Goal: Information Seeking & Learning: Learn about a topic

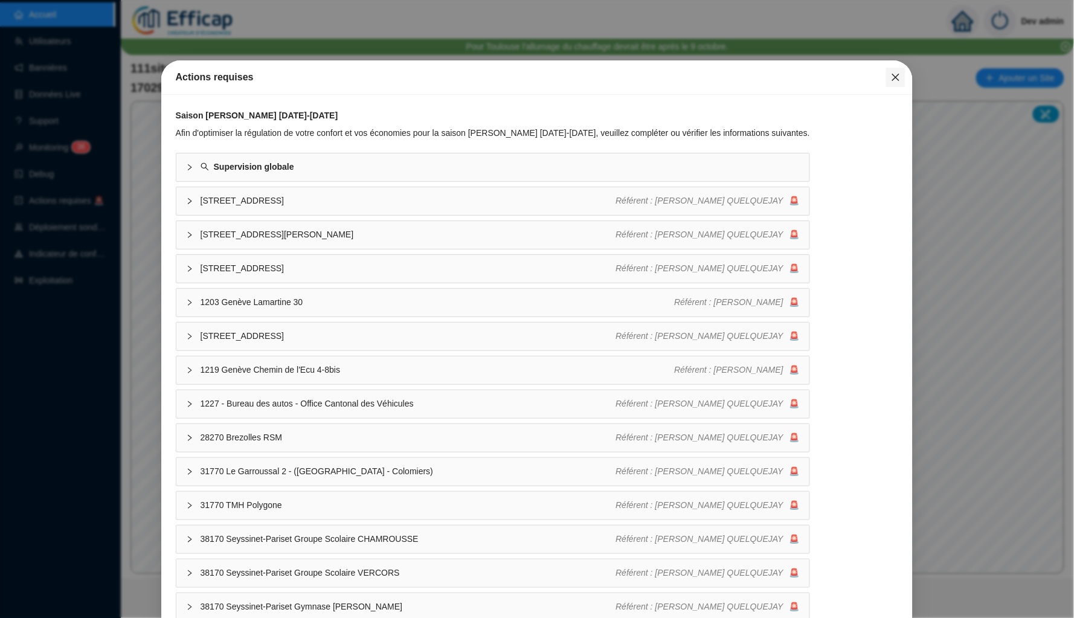
click at [895, 76] on icon "close" at bounding box center [895, 77] width 7 height 7
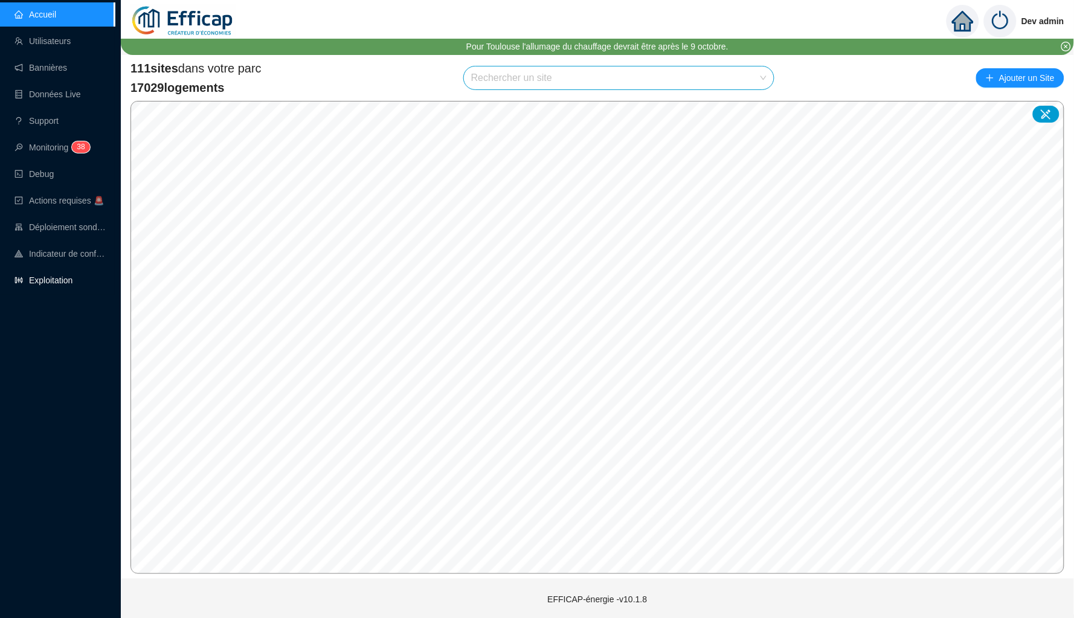
click at [72, 277] on link "Exploitation" at bounding box center [43, 280] width 58 height 10
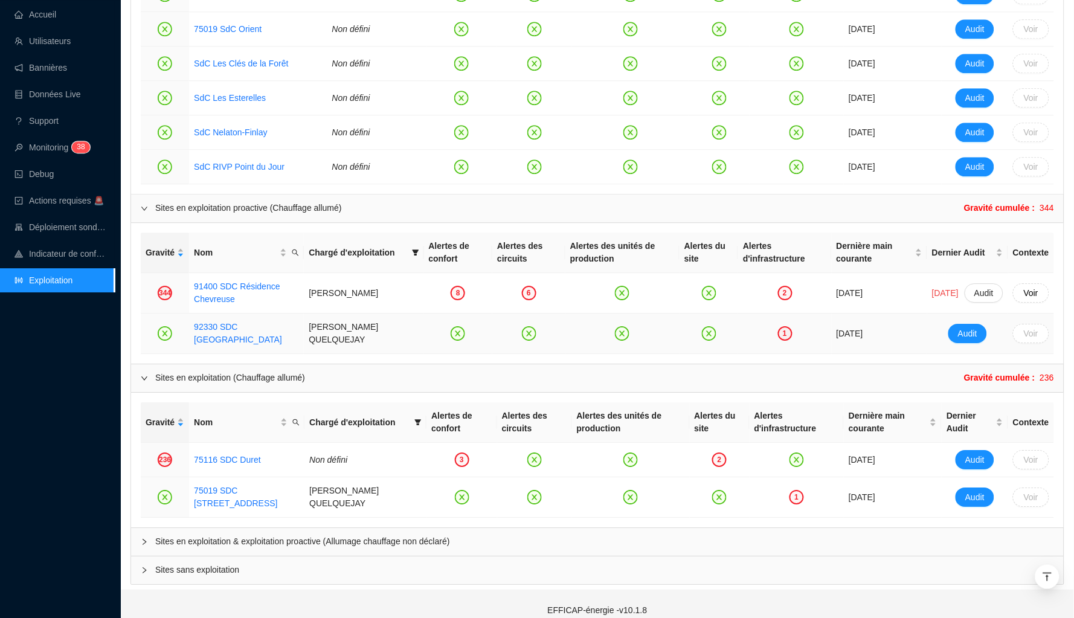
scroll to position [904, 0]
click at [236, 455] on link "75116 SDC Duret" at bounding box center [227, 460] width 67 height 10
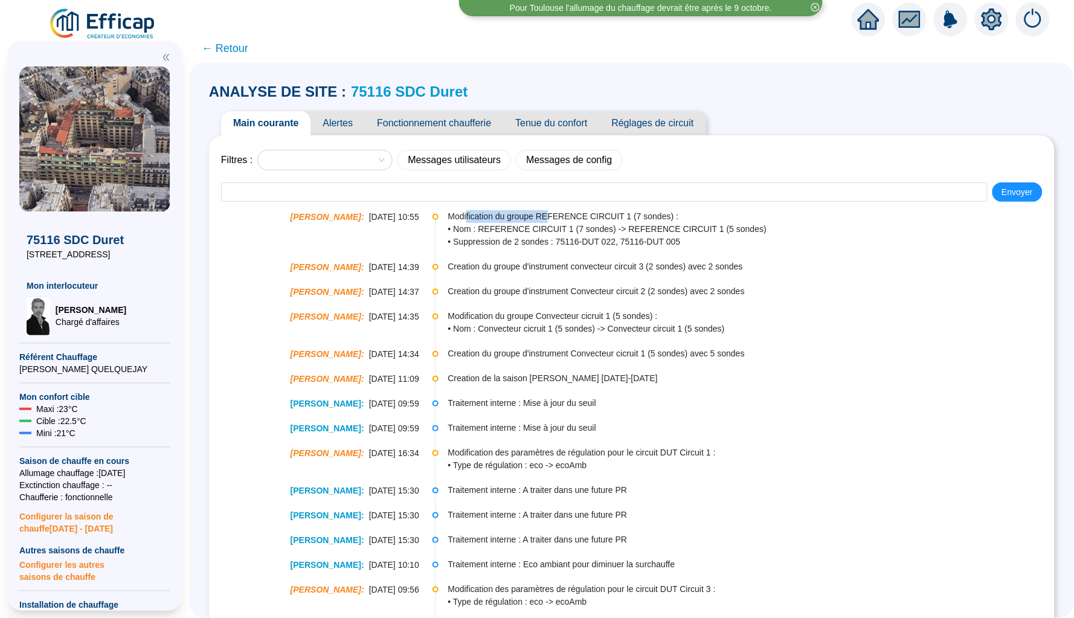
drag, startPoint x: 466, startPoint y: 216, endPoint x: 565, endPoint y: 226, distance: 99.6
click at [563, 223] on div "Modification du groupe REFERENCE CIRCUIT 1 (7 sondes) : • Nom : REFERENCE CIRCU…" at bounding box center [750, 229] width 605 height 38
click at [630, 248] on li "Christophe Coiron : 26-09-2025 10:55 Modification du groupe REFERENCE CIRCUIT 1…" at bounding box center [631, 239] width 821 height 50
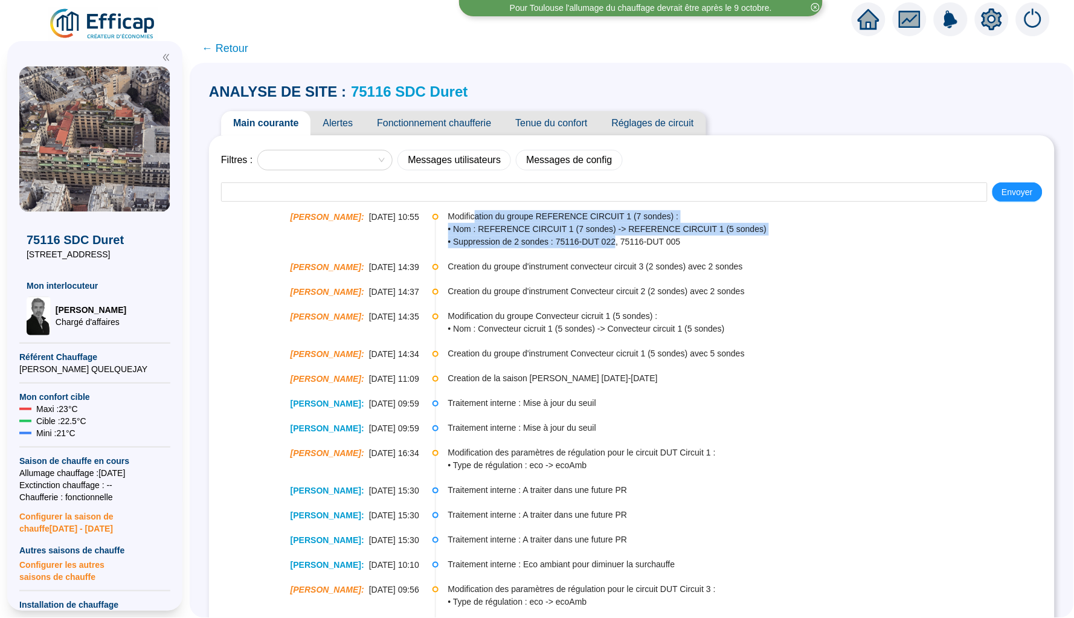
drag, startPoint x: 477, startPoint y: 216, endPoint x: 617, endPoint y: 236, distance: 141.5
click at [617, 236] on div "Modification du groupe REFERENCE CIRCUIT 1 (7 sondes) : • Nom : REFERENCE CIRCU…" at bounding box center [750, 229] width 605 height 38
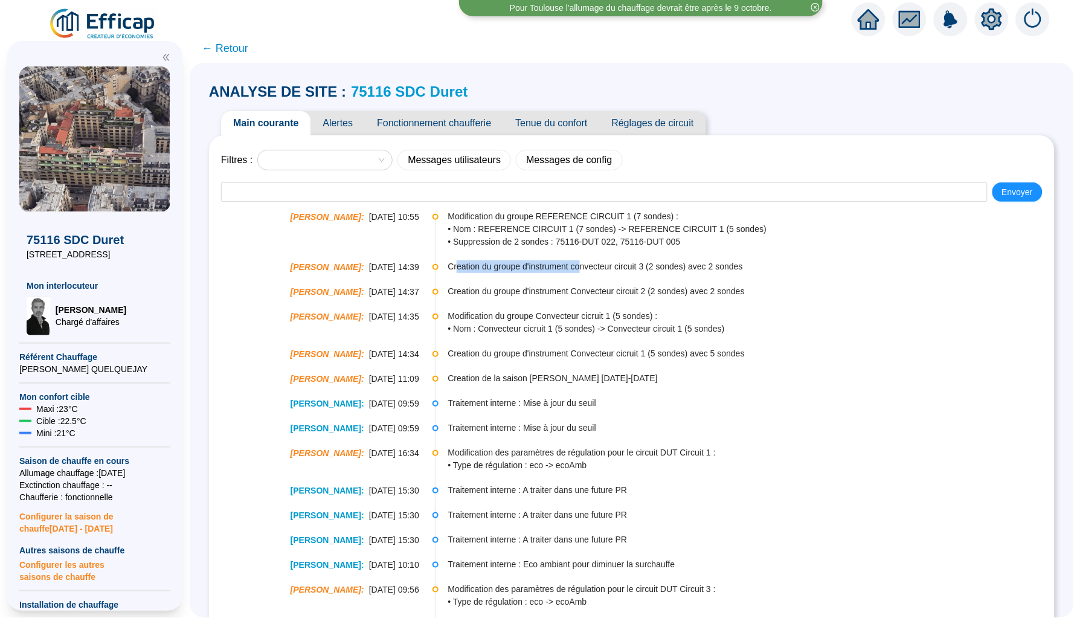
drag, startPoint x: 457, startPoint y: 268, endPoint x: 591, endPoint y: 268, distance: 134.7
click at [587, 268] on span "Creation du groupe d'instrument convecteur circuit 3 (2 sondes) avec 2 sondes" at bounding box center [750, 266] width 605 height 13
click at [380, 97] on link "75116 SDC Duret" at bounding box center [409, 91] width 117 height 16
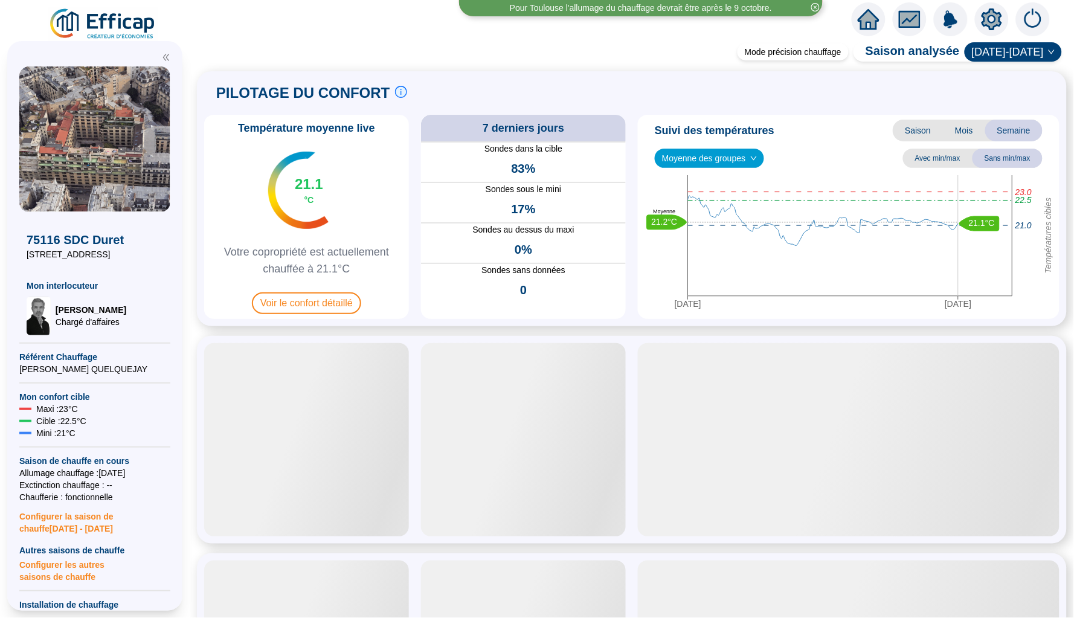
click at [727, 164] on span "Moyenne des groupes" at bounding box center [709, 158] width 95 height 18
click at [727, 202] on div "REFERENCE CIRCUIT 3 (6 sondes)" at bounding box center [711, 202] width 94 height 13
click at [731, 159] on span "REFERENCE CIRCUIT 3 (6 sondes)" at bounding box center [736, 158] width 149 height 18
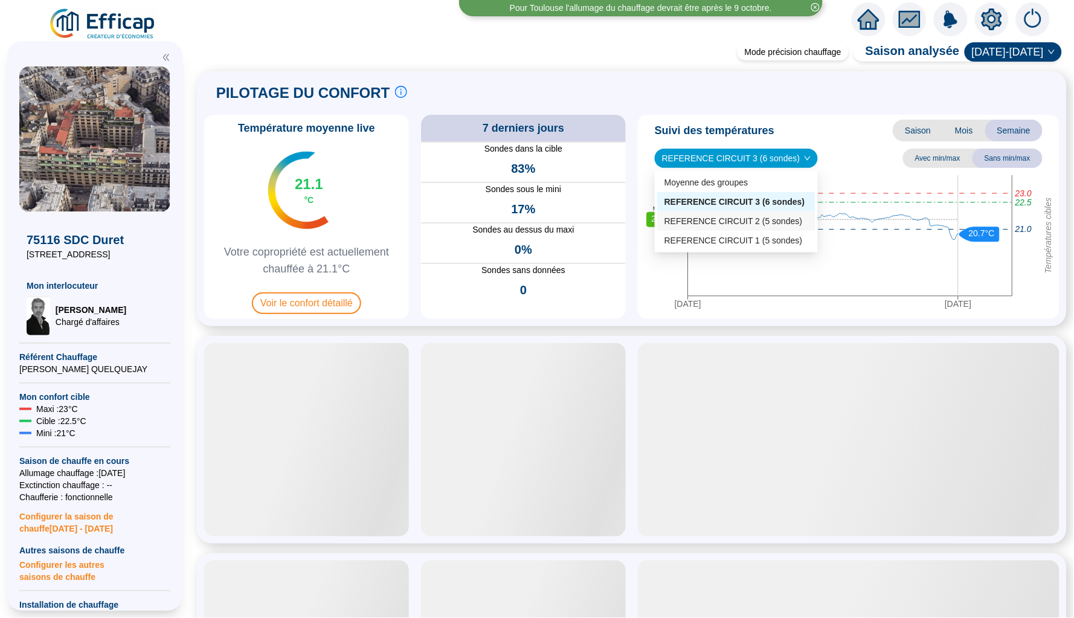
click at [730, 223] on div "REFERENCE CIRCUIT 2 (5 sondes)" at bounding box center [736, 221] width 144 height 13
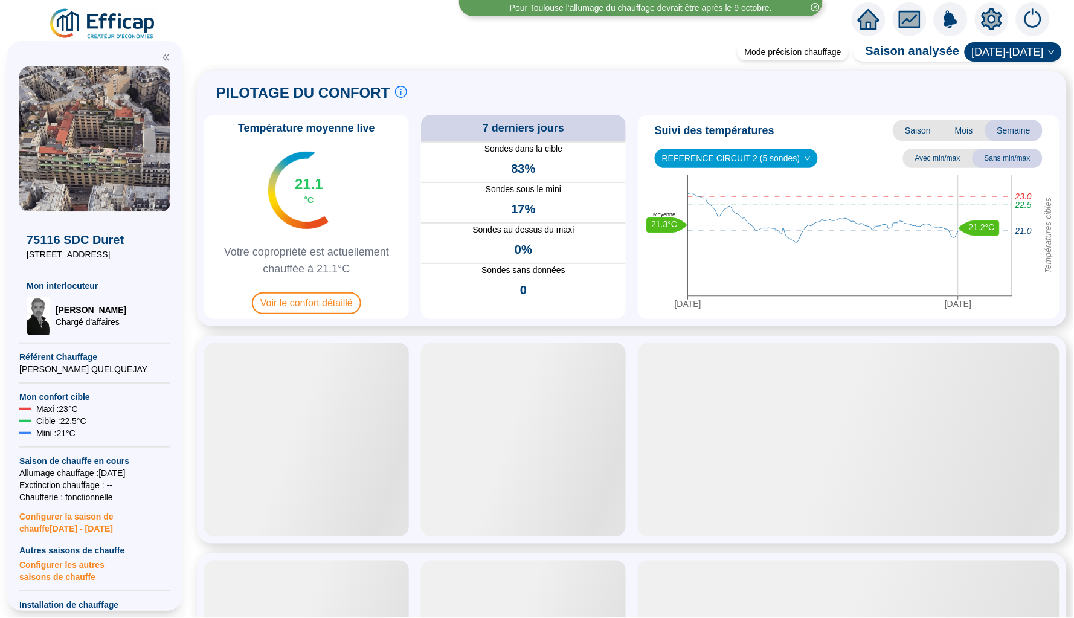
click at [746, 155] on span "REFERENCE CIRCUIT 2 (5 sondes)" at bounding box center [736, 158] width 149 height 18
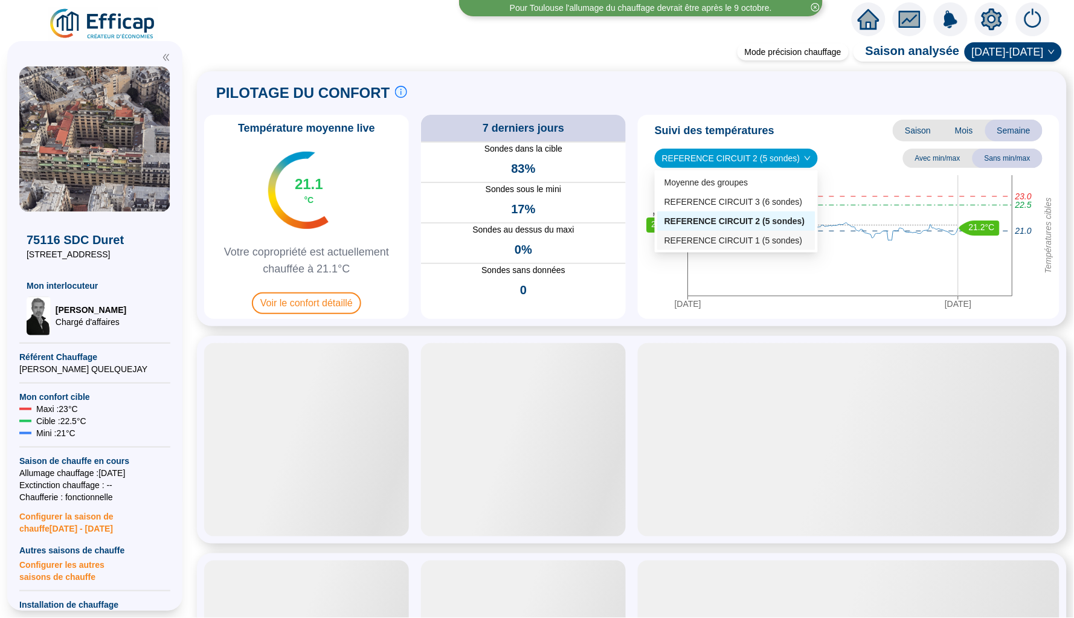
click at [739, 238] on div "REFERENCE CIRCUIT 1 (5 sondes)" at bounding box center [736, 240] width 144 height 13
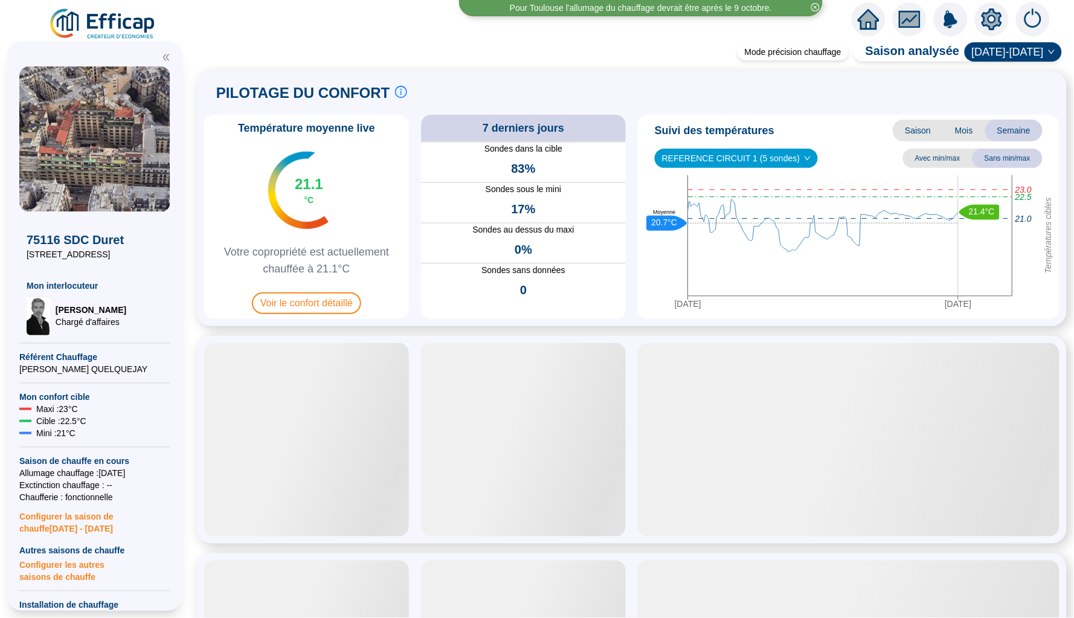
click at [637, 330] on div "Mode précision chauffage Saison analysée 2024-2025 PILOTAGE DU CONFORT Le pilot…" at bounding box center [632, 332] width 884 height 571
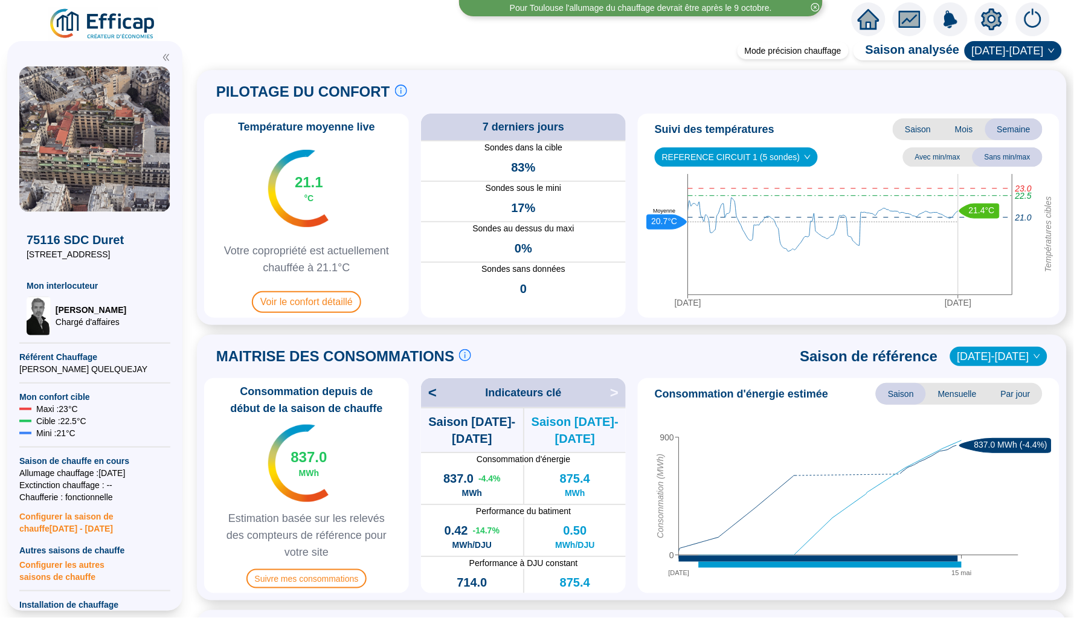
click at [875, 25] on icon "home" at bounding box center [869, 19] width 22 height 17
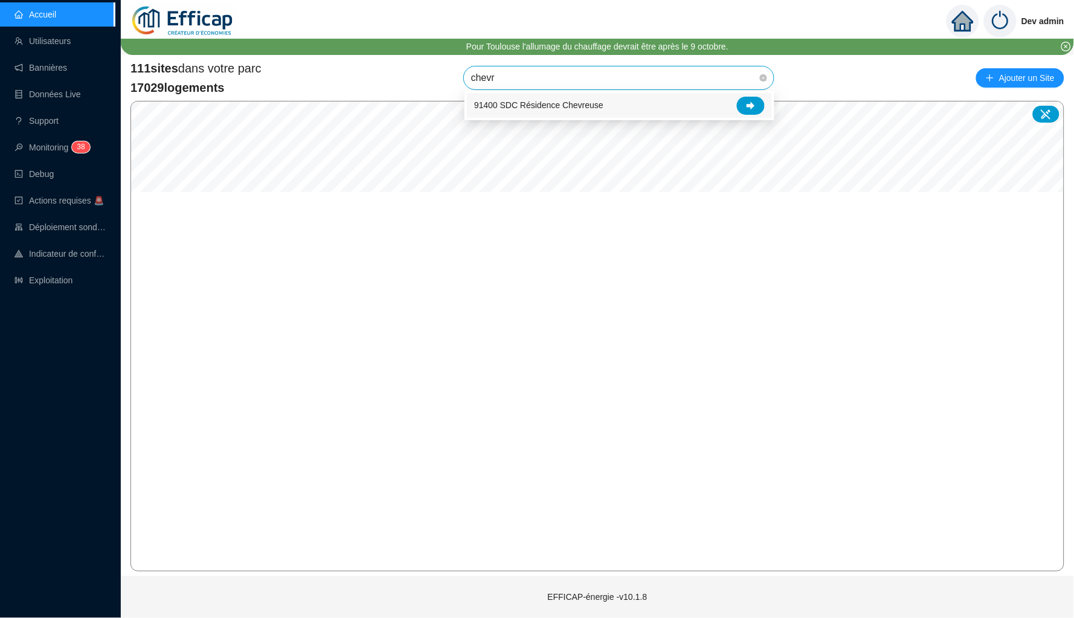
type input "chevre"
click at [657, 80] on span "91400 SDC Résidence Chevreuse" at bounding box center [618, 77] width 295 height 23
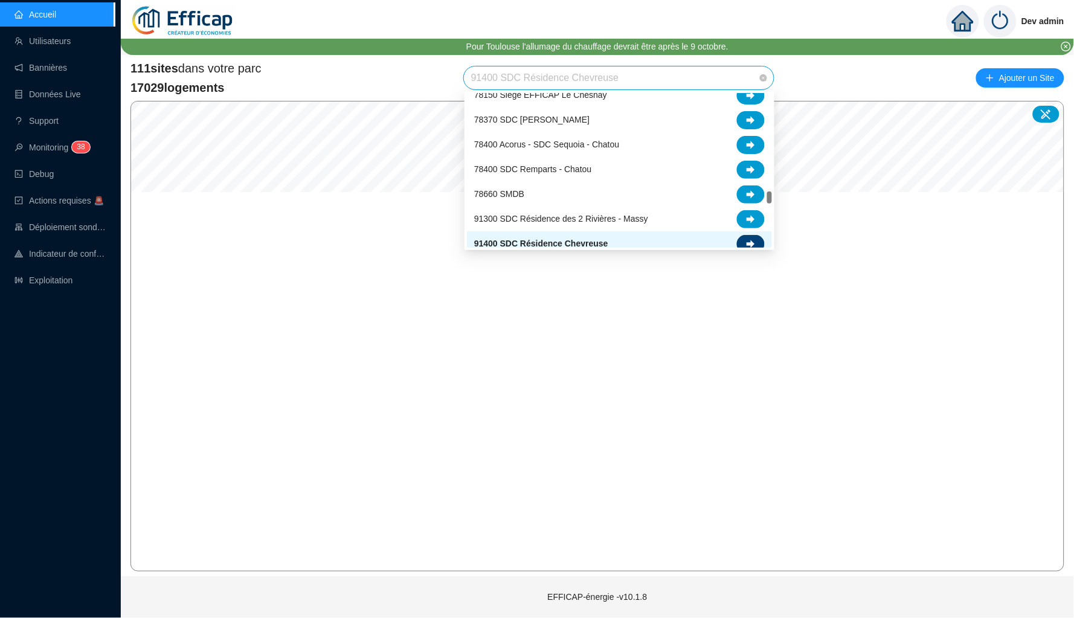
click at [753, 241] on icon at bounding box center [751, 244] width 8 height 8
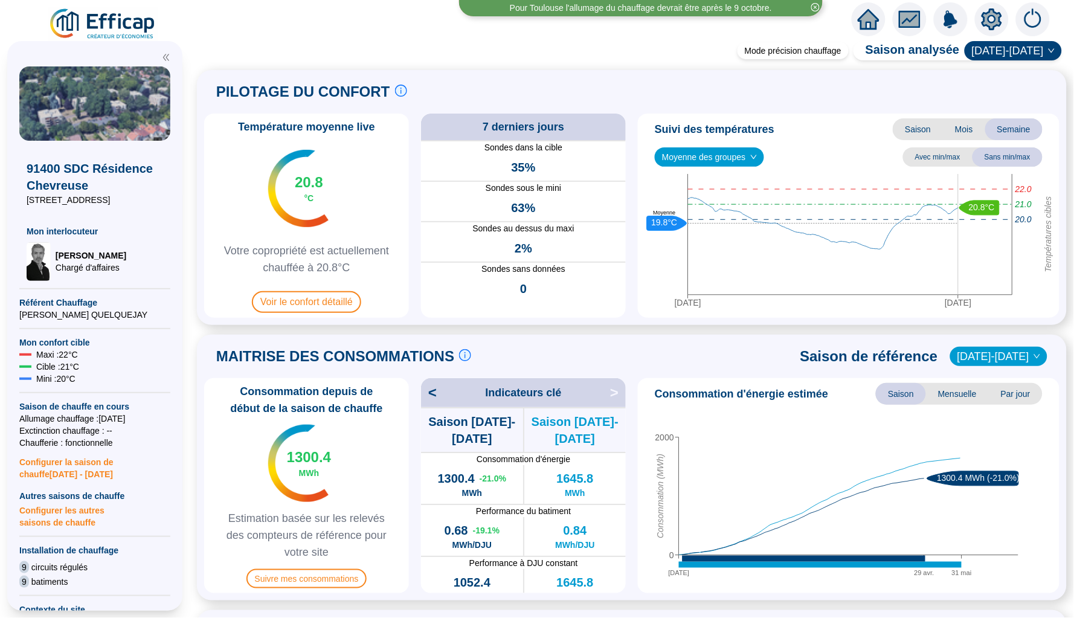
click at [699, 154] on span "Moyenne des groupes" at bounding box center [709, 157] width 95 height 18
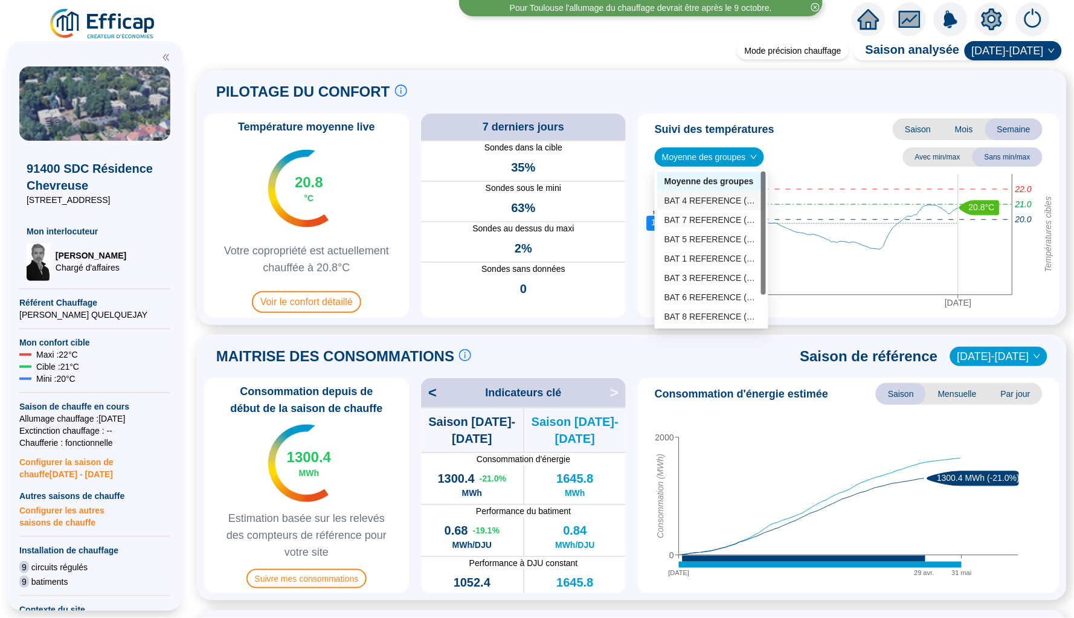
click at [706, 198] on div "BAT 4 REFERENCE (4 sondes)" at bounding box center [711, 200] width 94 height 13
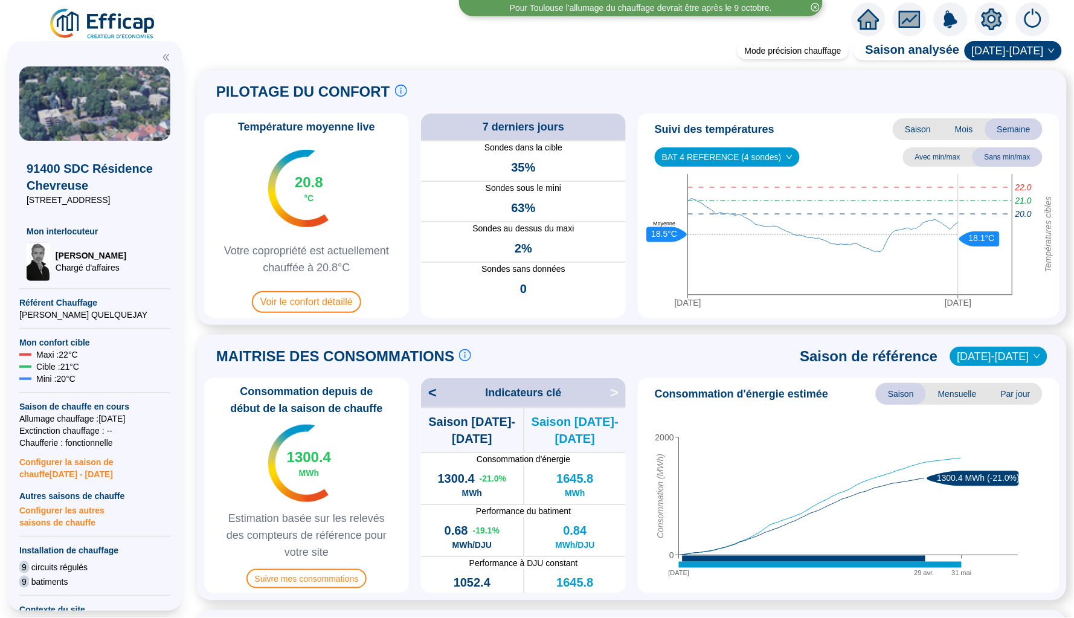
click at [708, 163] on span "BAT 4 REFERENCE (4 sondes)" at bounding box center [727, 157] width 130 height 18
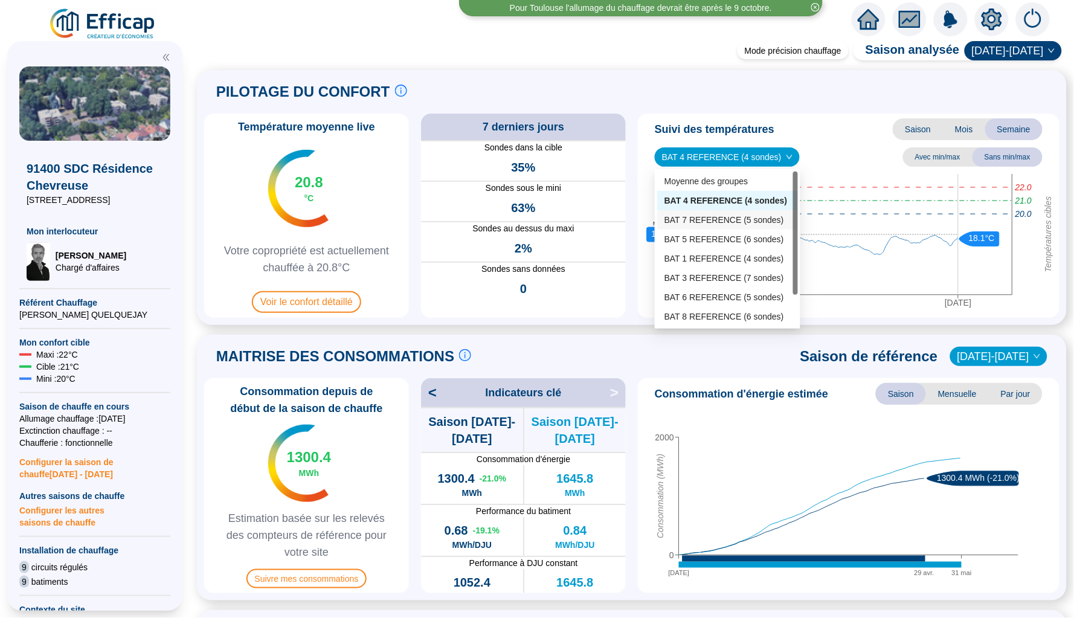
click at [699, 218] on div "BAT 7 REFERENCE (5 sondes)" at bounding box center [727, 220] width 126 height 13
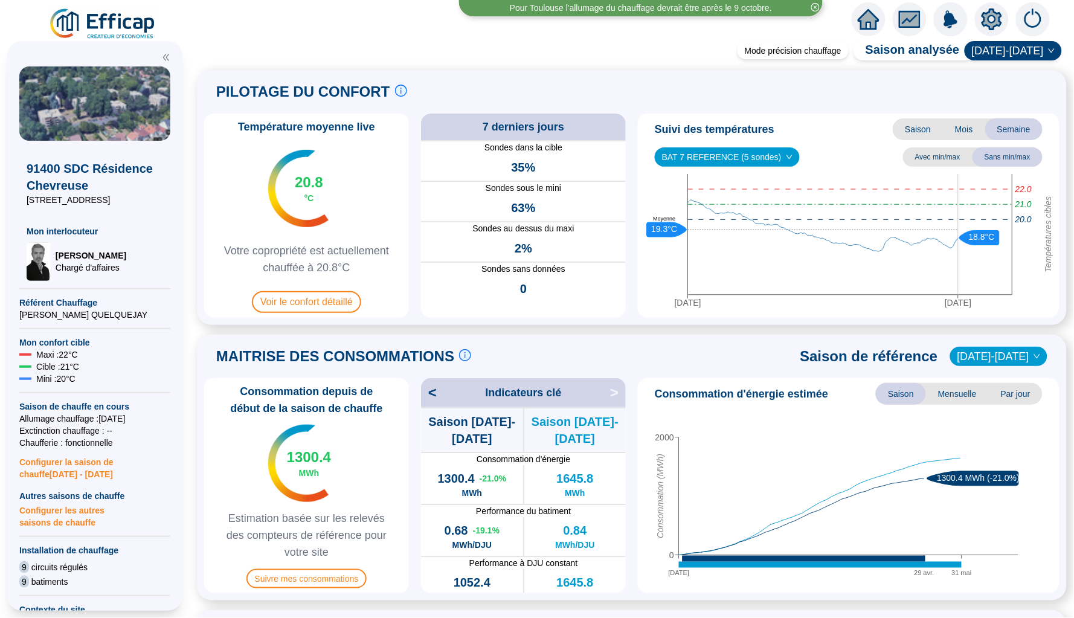
click at [704, 152] on span "BAT 7 REFERENCE (5 sondes)" at bounding box center [727, 157] width 130 height 18
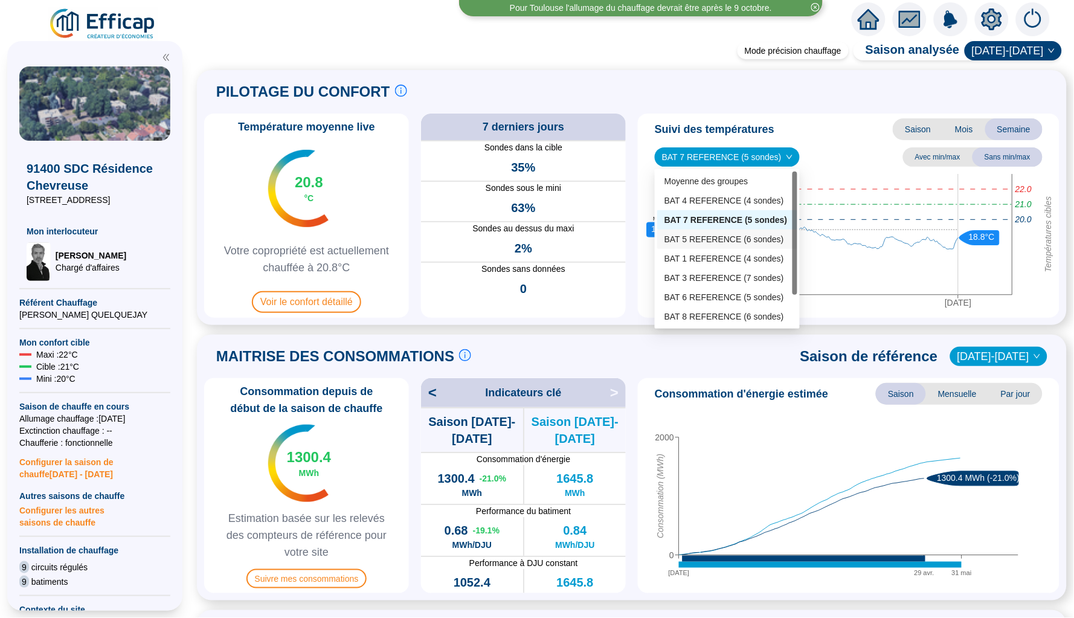
click at [697, 236] on div "BAT 5 REFERENCE (6 sondes)" at bounding box center [727, 239] width 126 height 13
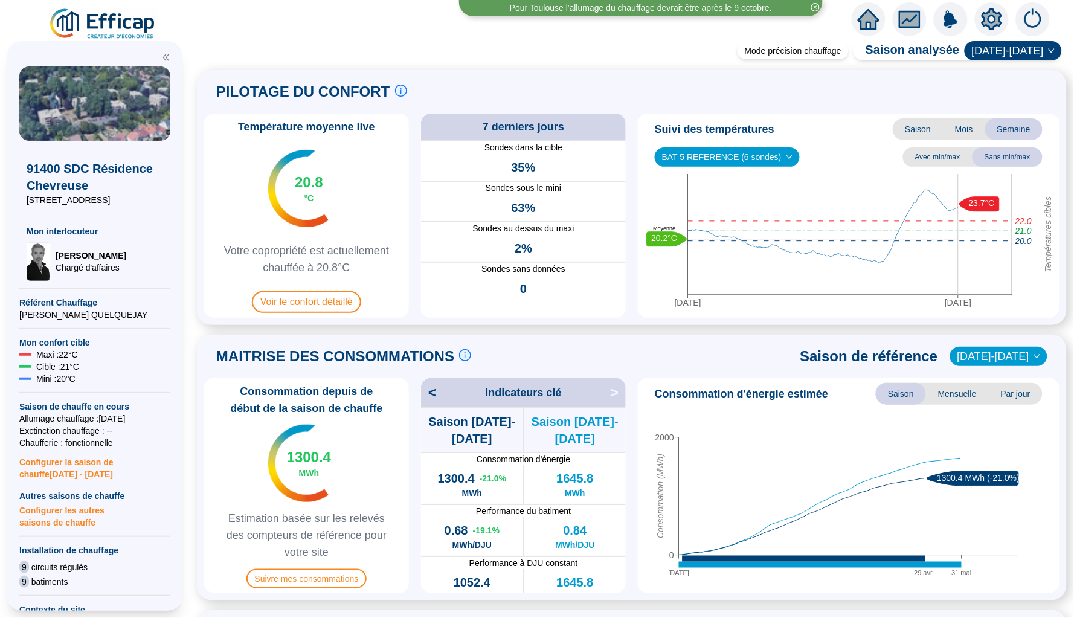
click at [704, 159] on span "BAT 5 REFERENCE (6 sondes)" at bounding box center [727, 157] width 130 height 18
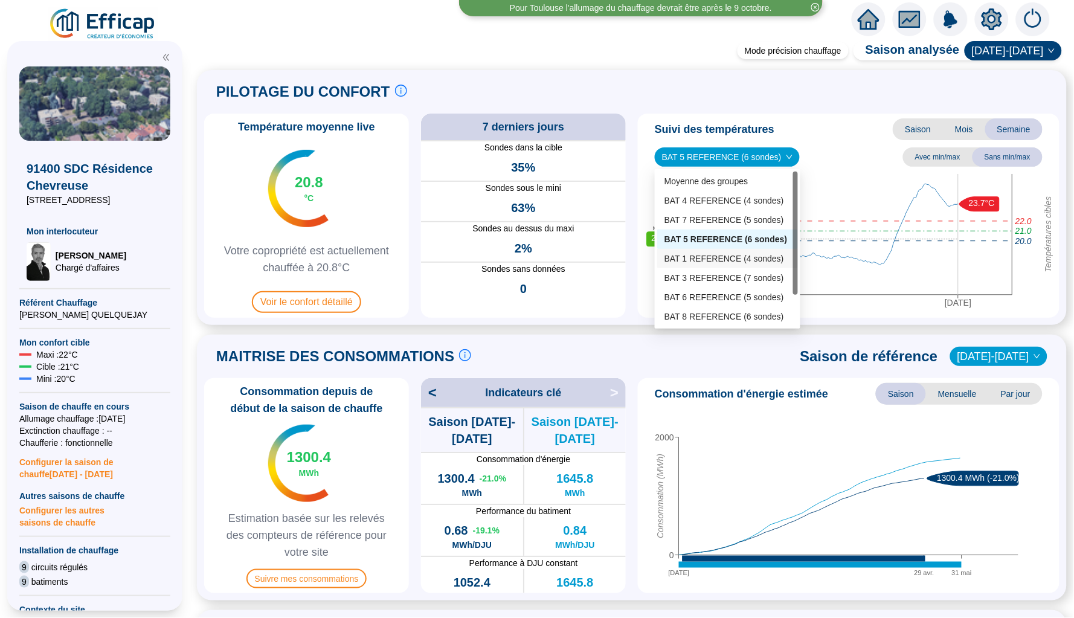
click at [712, 261] on div "BAT 1 REFERENCE (4 sondes)" at bounding box center [727, 258] width 126 height 13
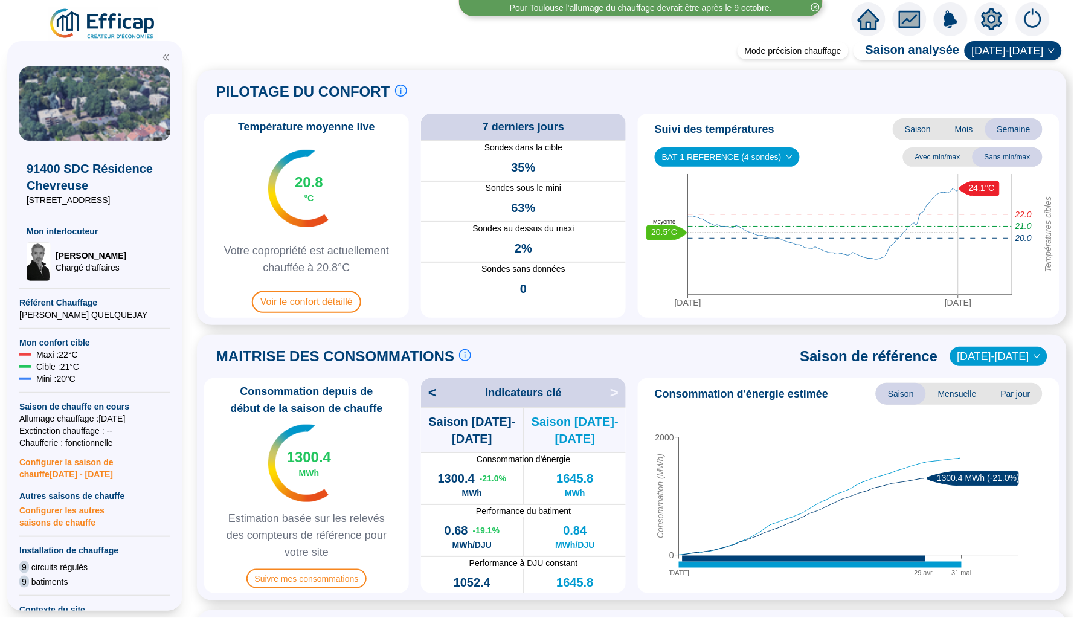
click at [700, 155] on span "BAT 1 REFERENCE (4 sondes)" at bounding box center [727, 157] width 130 height 18
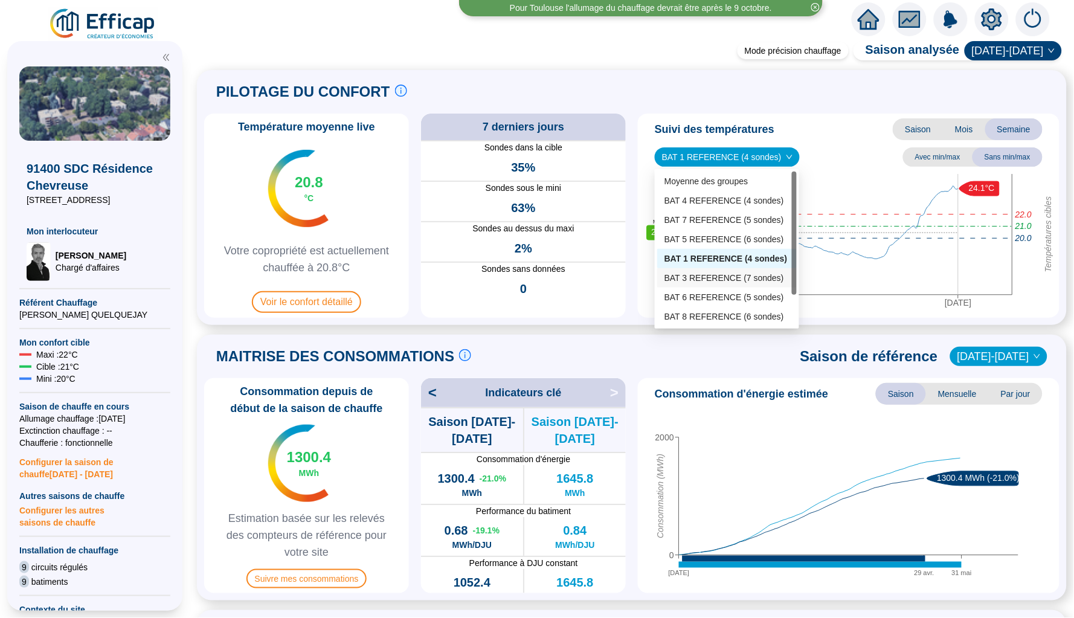
click at [693, 274] on div "BAT 3 REFERENCE (7 sondes)" at bounding box center [726, 278] width 125 height 13
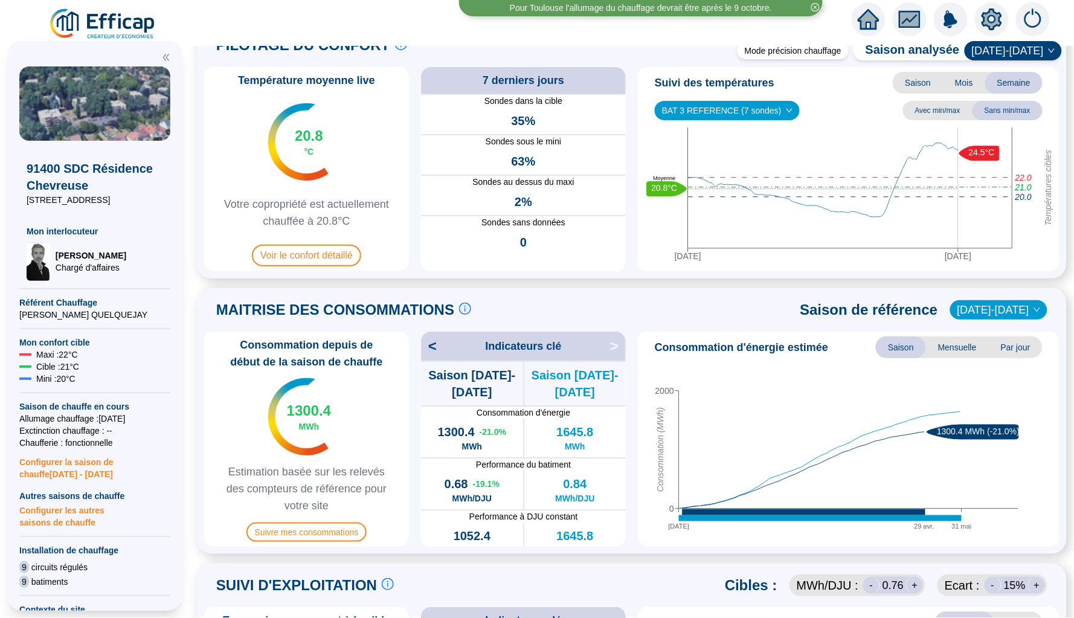
scroll to position [55, 0]
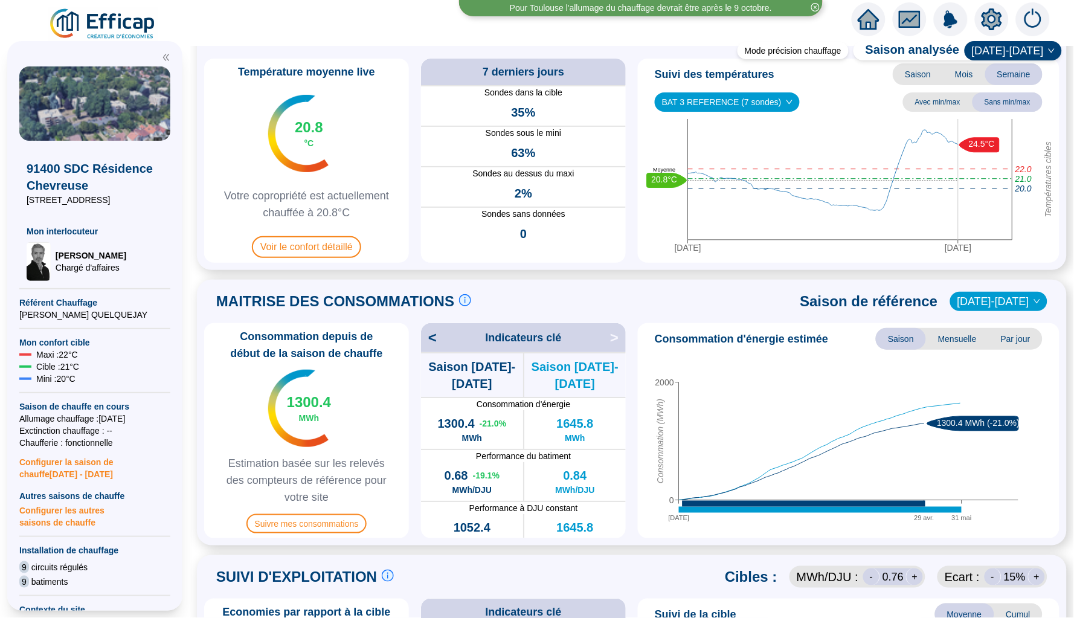
click at [716, 94] on span "BAT 3 REFERENCE (7 sondes)" at bounding box center [727, 102] width 130 height 18
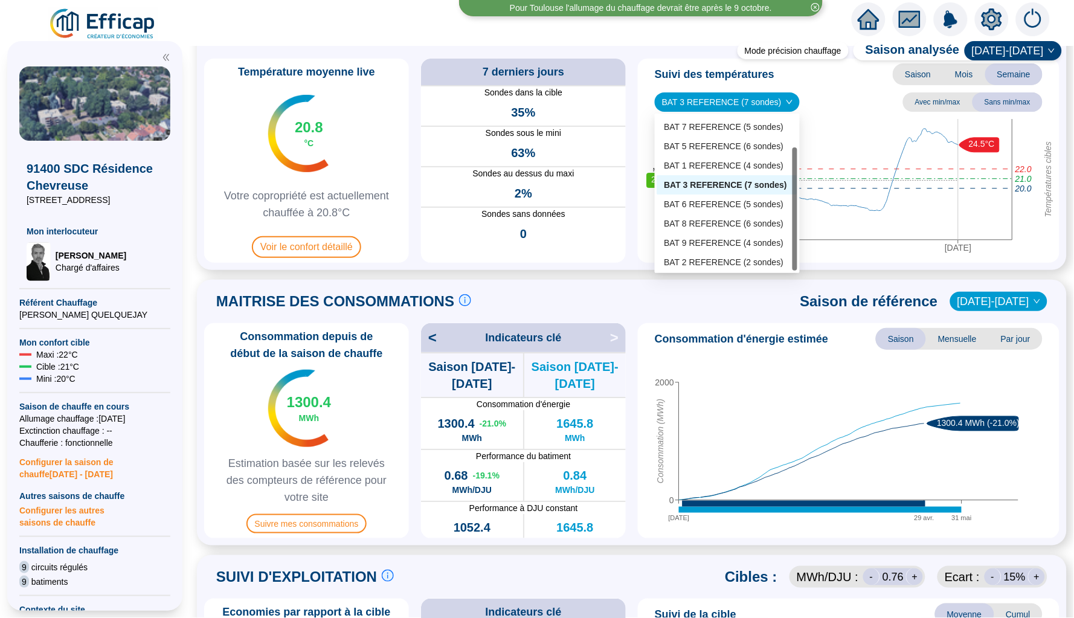
scroll to position [36, 0]
click at [717, 204] on div "BAT 6 REFERENCE (5 sondes)" at bounding box center [727, 205] width 126 height 13
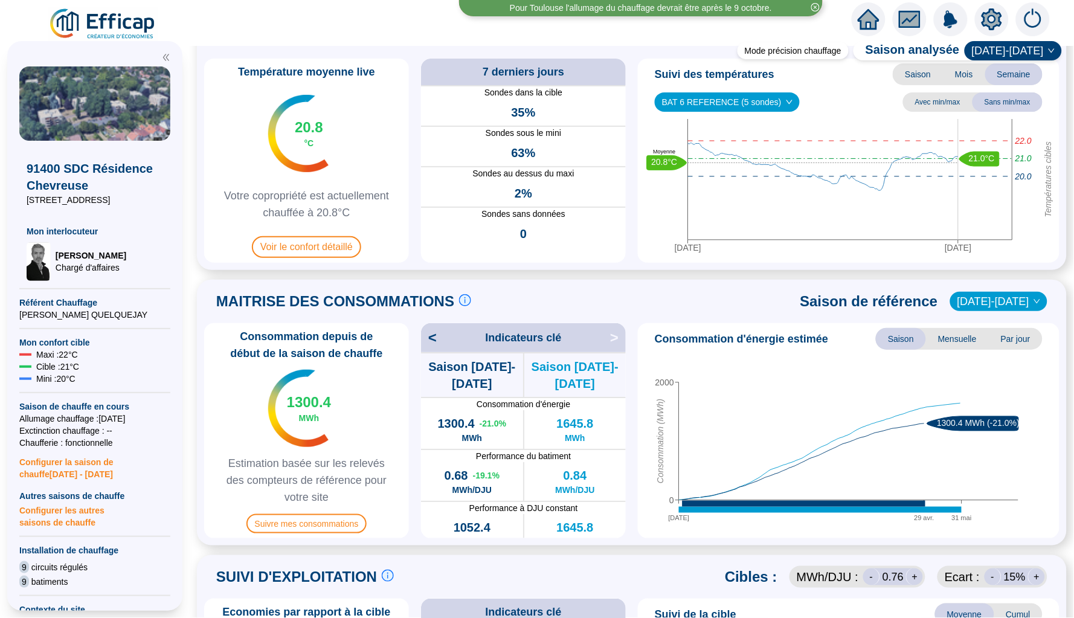
click at [715, 111] on div "Suivi des températures Saison Mois Semaine BAT 6 REFERENCE (5 sondes) Avec min/…" at bounding box center [849, 161] width 422 height 204
click at [707, 84] on div "Suivi des températures Saison Mois Semaine BAT 6 REFERENCE (5 sondes) Avec min/…" at bounding box center [849, 161] width 422 height 204
click at [707, 95] on span "BAT 6 REFERENCE (5 sondes)" at bounding box center [727, 102] width 130 height 18
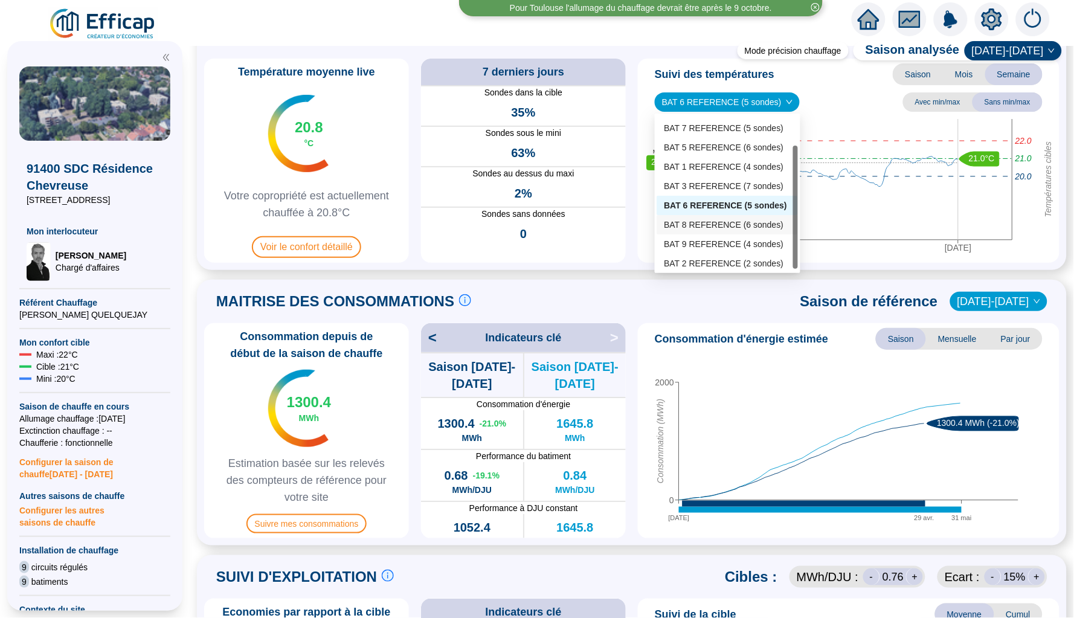
click at [702, 223] on div "BAT 8 REFERENCE (6 sondes)" at bounding box center [727, 225] width 126 height 13
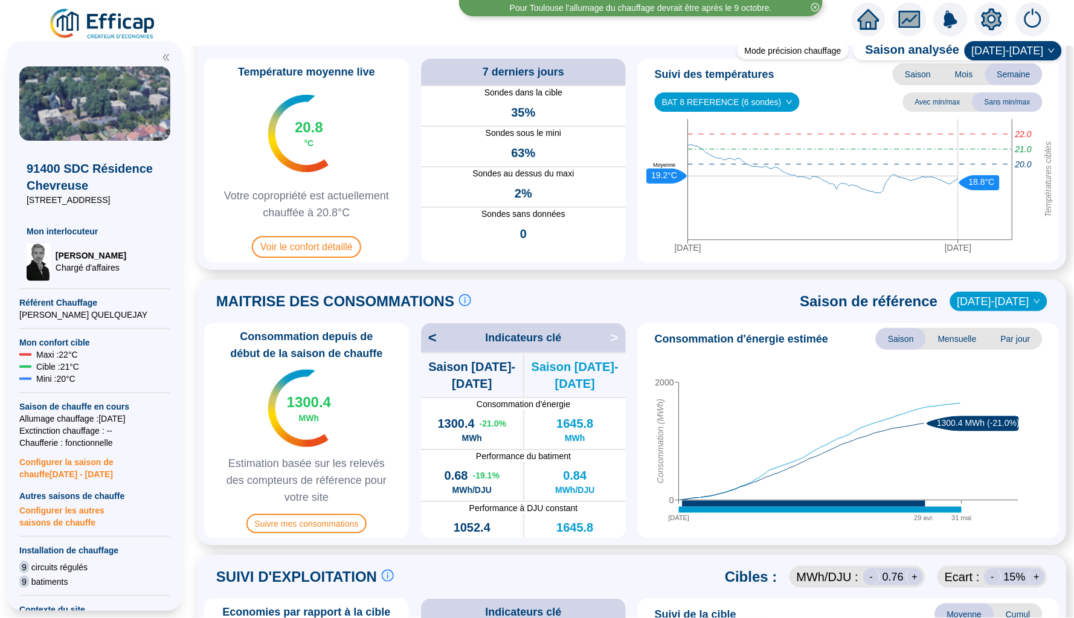
click at [729, 103] on span "BAT 8 REFERENCE (6 sondes)" at bounding box center [727, 102] width 130 height 18
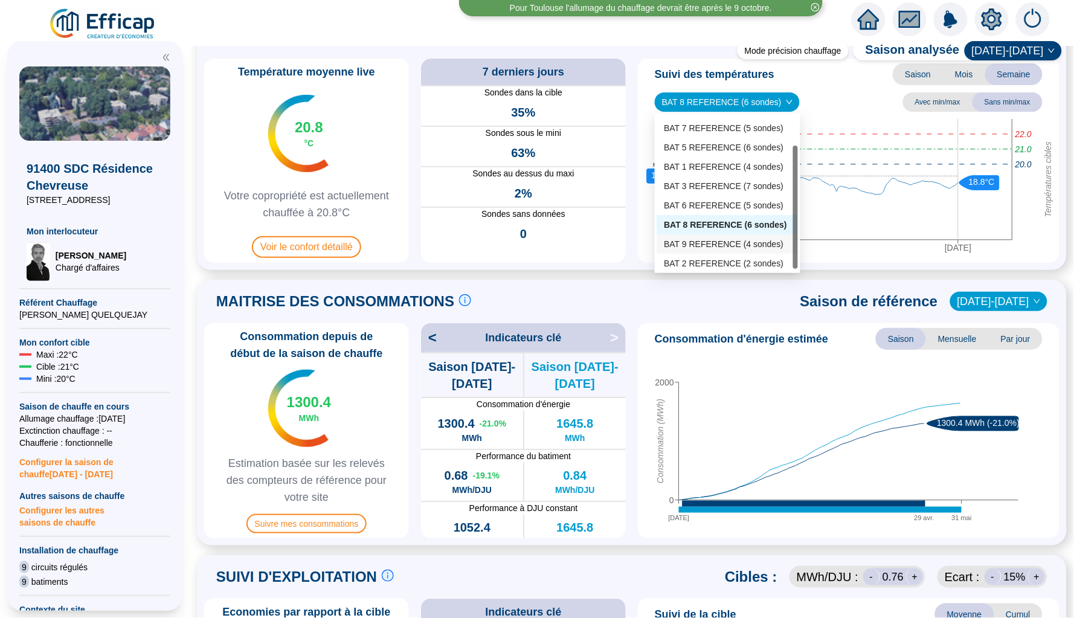
click at [718, 236] on div "BAT 9 REFERENCE (4 sondes)" at bounding box center [727, 243] width 141 height 19
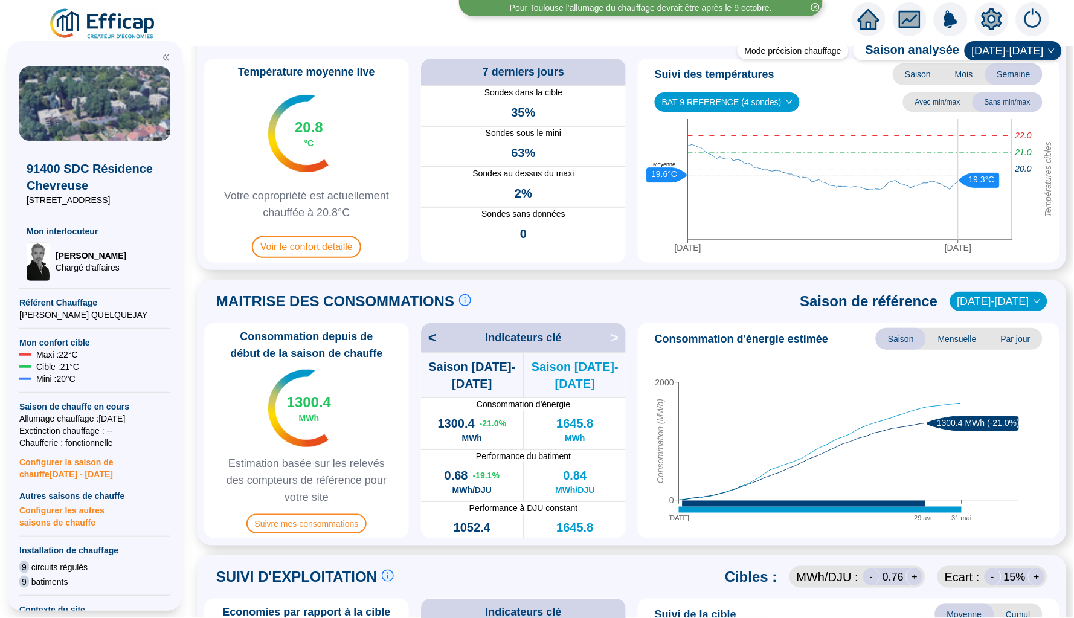
click at [725, 102] on span "BAT 9 REFERENCE (4 sondes)" at bounding box center [727, 102] width 130 height 18
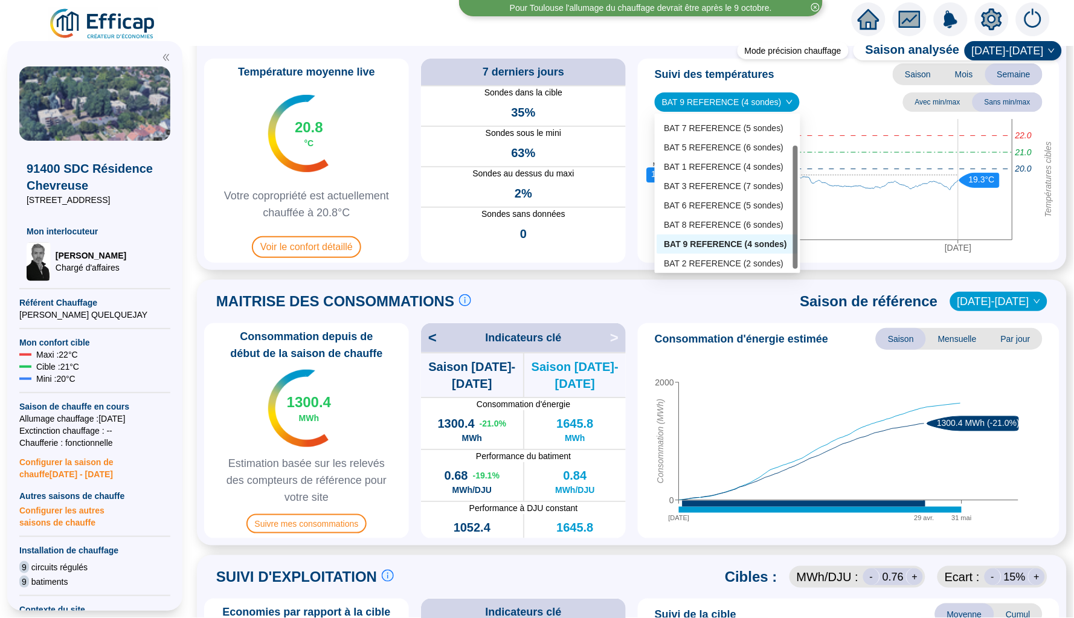
click at [727, 254] on div "BAT 2 REFERENCE (2 sondes)" at bounding box center [727, 263] width 141 height 19
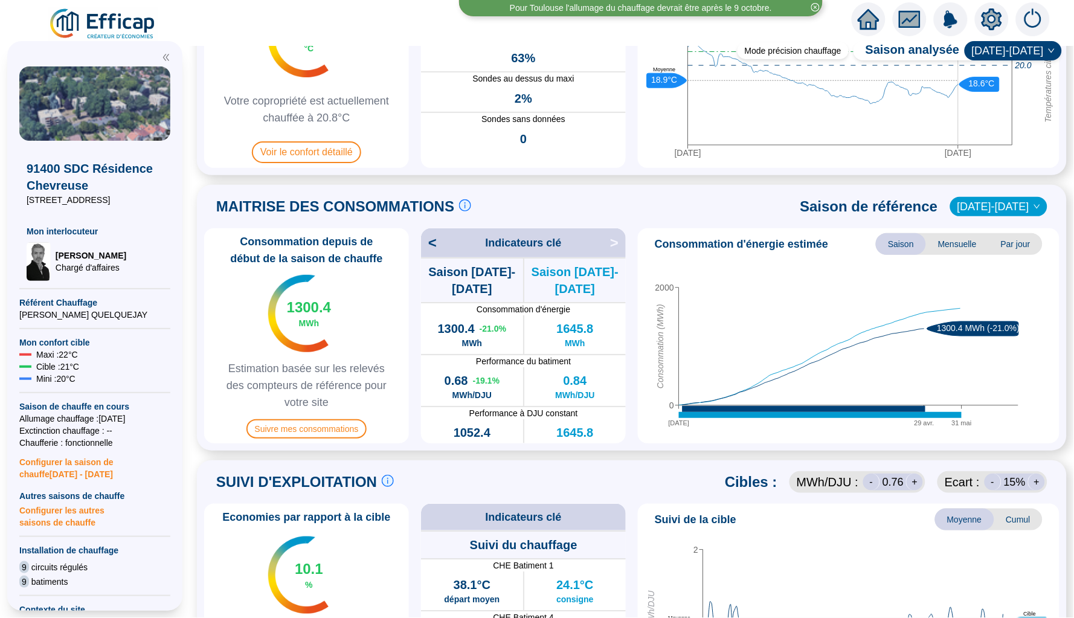
scroll to position [10, 0]
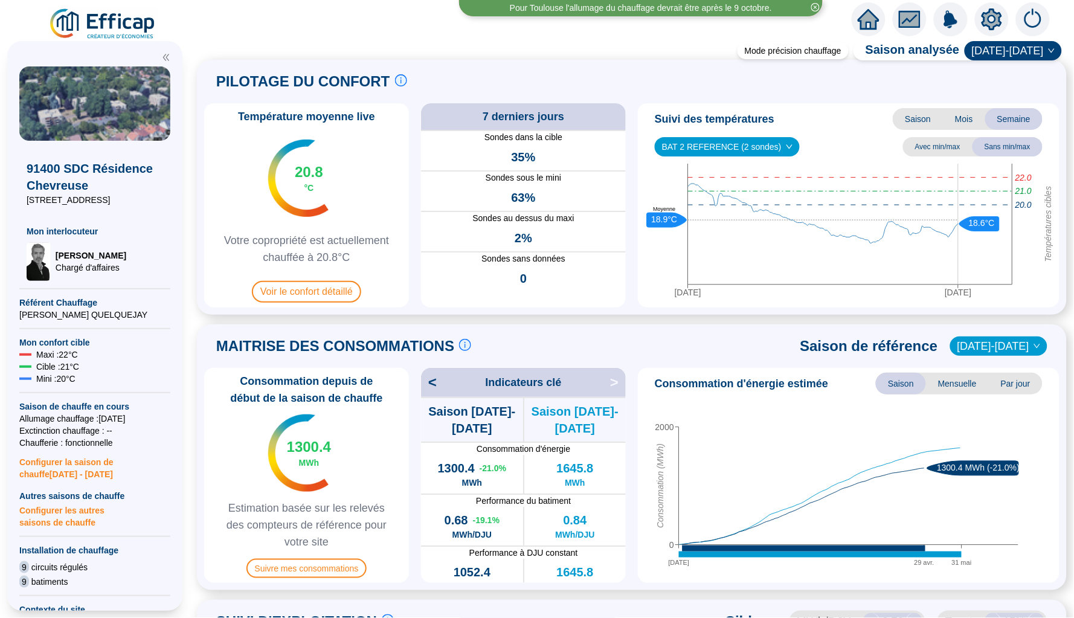
click at [865, 13] on icon "home" at bounding box center [869, 19] width 22 height 21
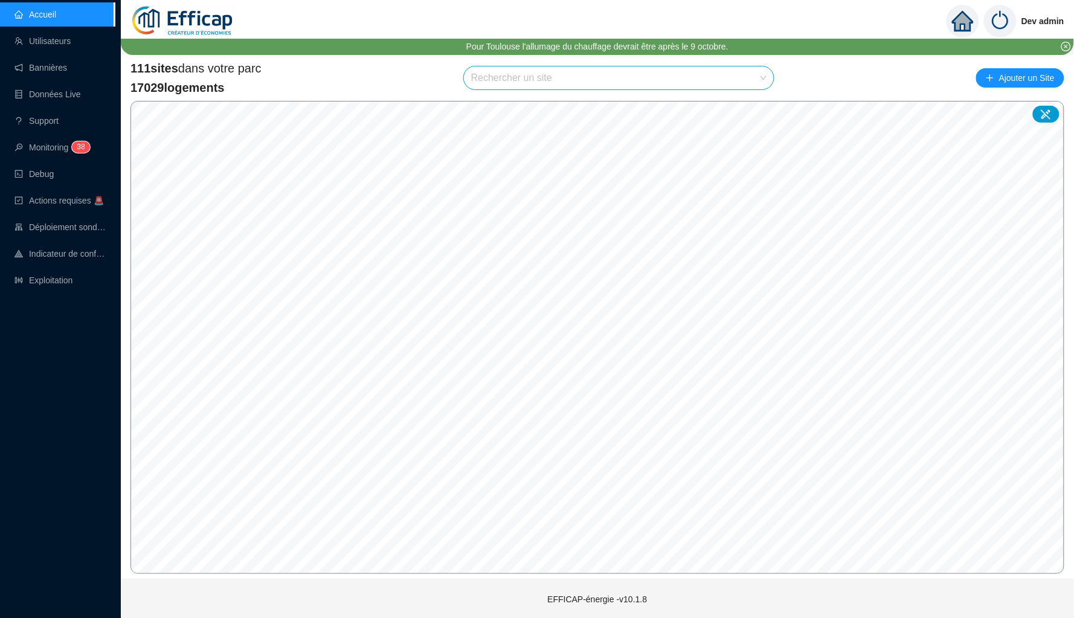
click at [518, 77] on input "search" at bounding box center [613, 77] width 284 height 23
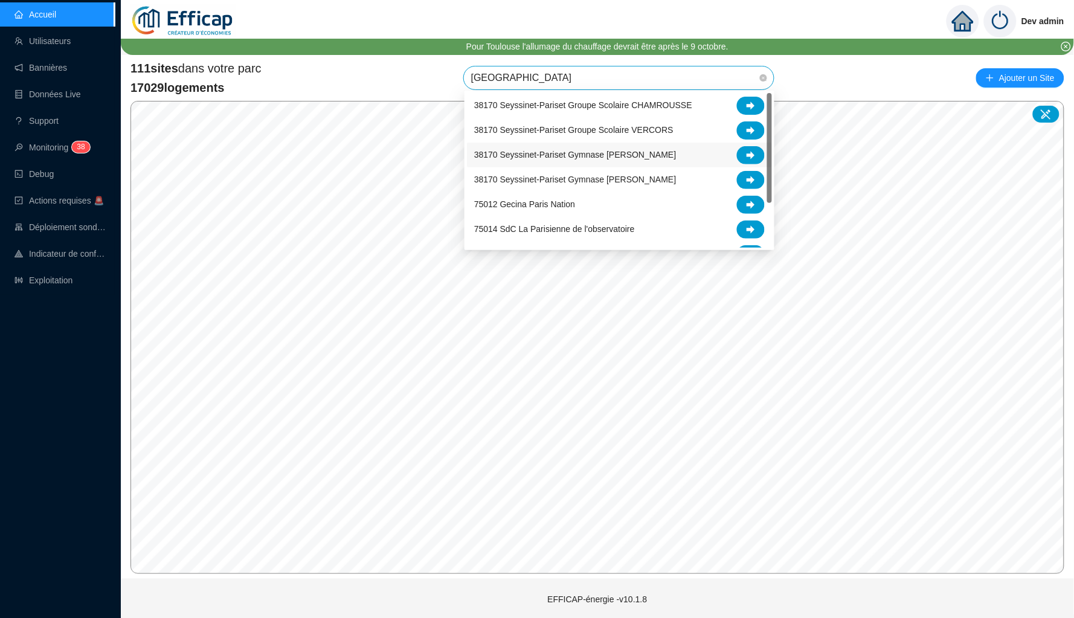
type input "paris"
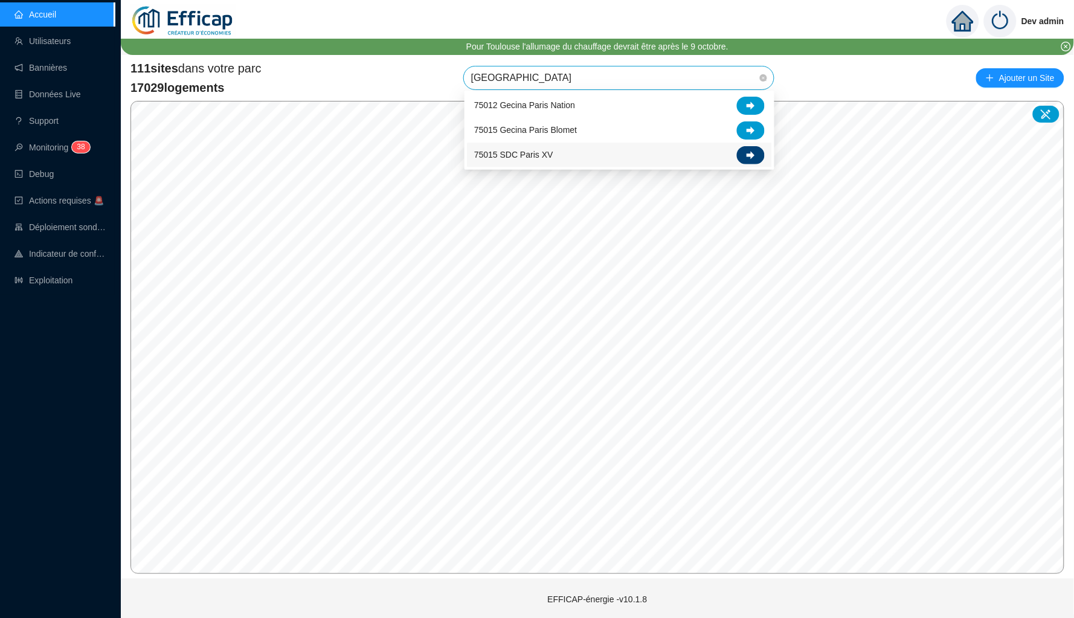
click at [747, 153] on icon at bounding box center [751, 155] width 8 height 8
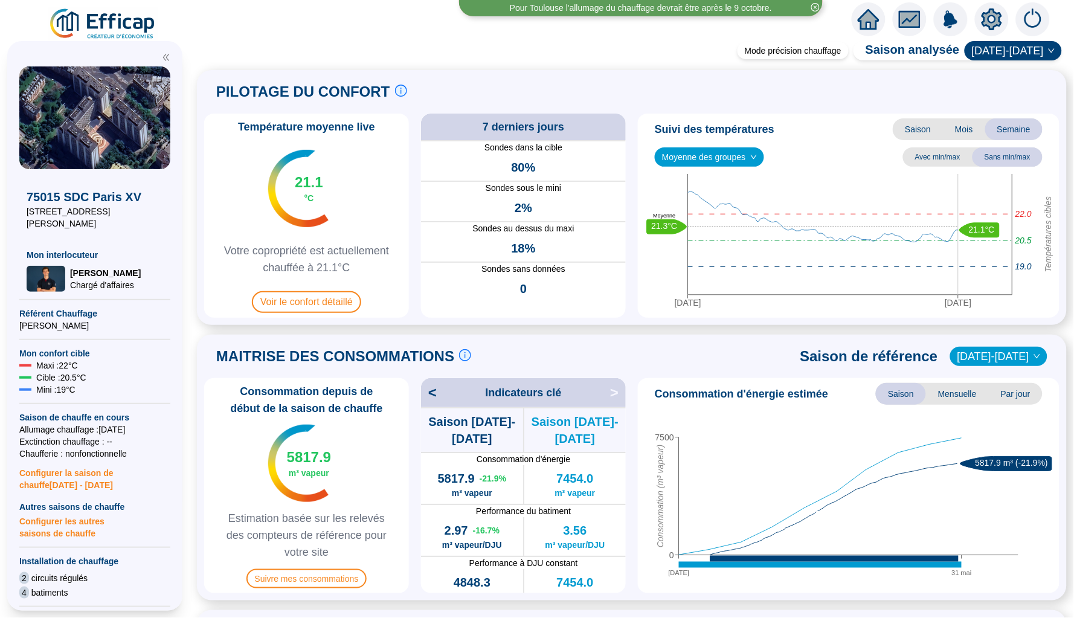
click at [741, 156] on span "Moyenne des groupes" at bounding box center [709, 157] width 95 height 18
click at [734, 194] on div "REFERENCE EFFICAP - Circuit AB (24 sondes)" at bounding box center [711, 200] width 94 height 13
click at [739, 152] on span "REFERENCE EFFICAP - Circuit AB (24 sondes)" at bounding box center [758, 157] width 193 height 18
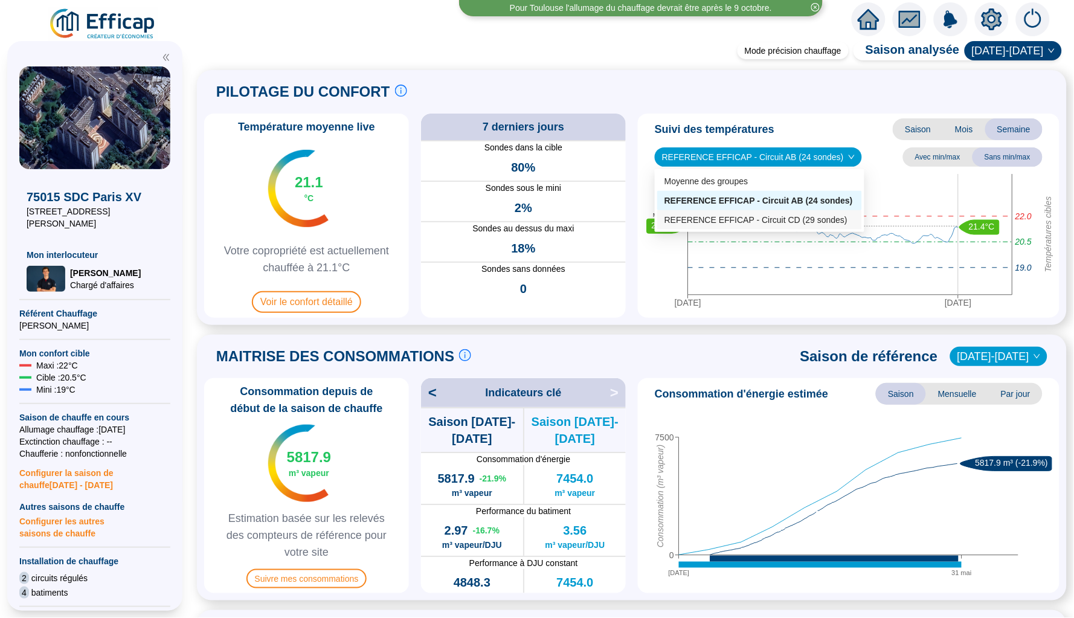
click at [736, 224] on div "REFERENCE EFFICAP - Circuit CD (29 sondes)" at bounding box center [759, 220] width 190 height 13
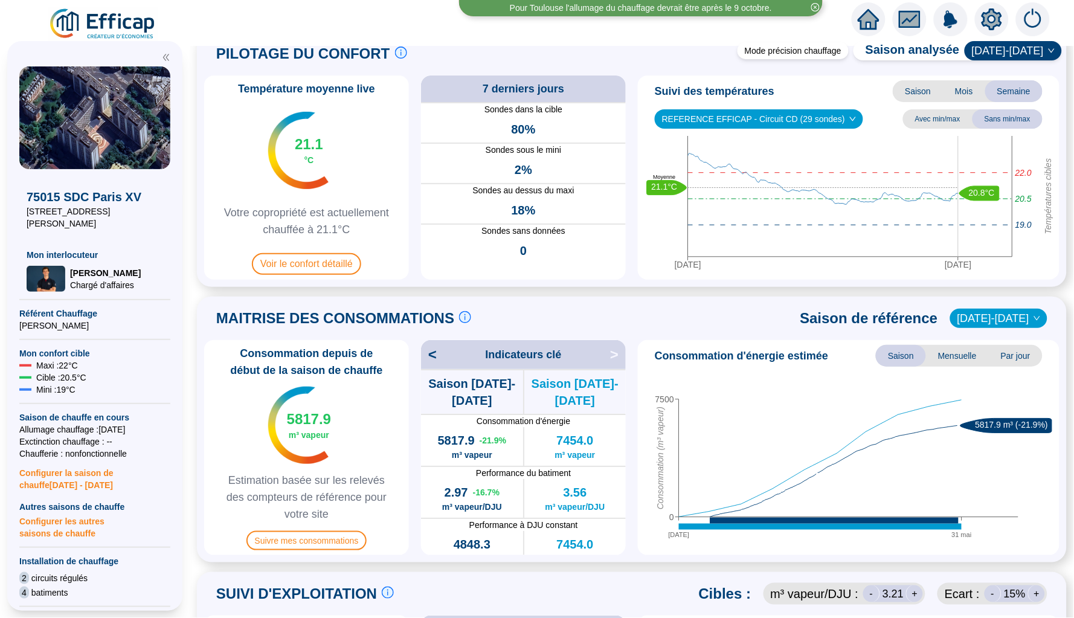
scroll to position [62, 0]
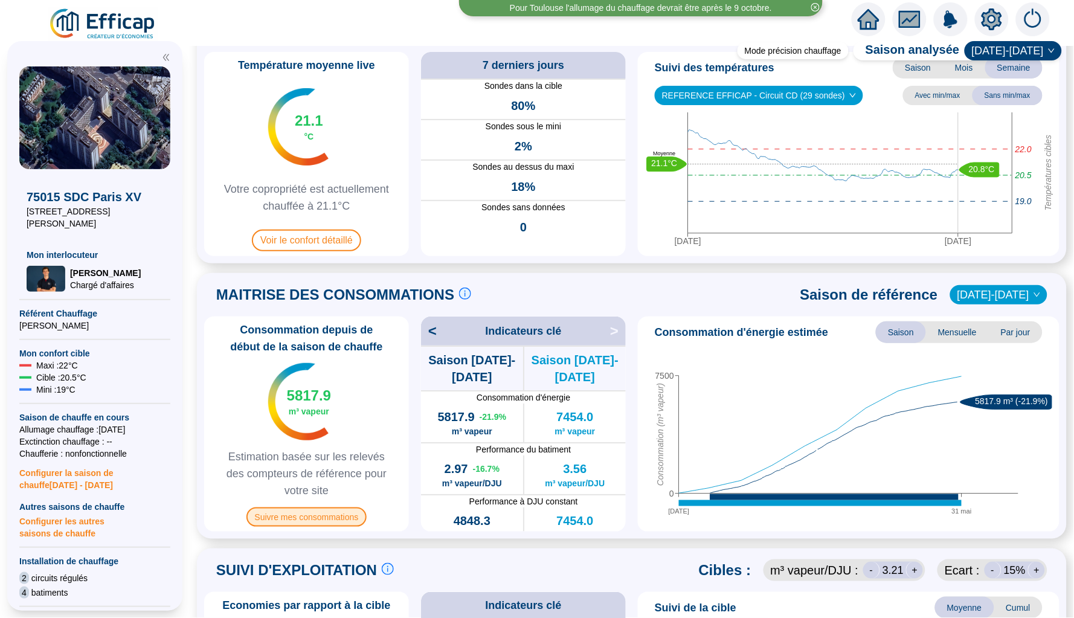
click at [324, 513] on span "Suivre mes consommations" at bounding box center [306, 516] width 121 height 19
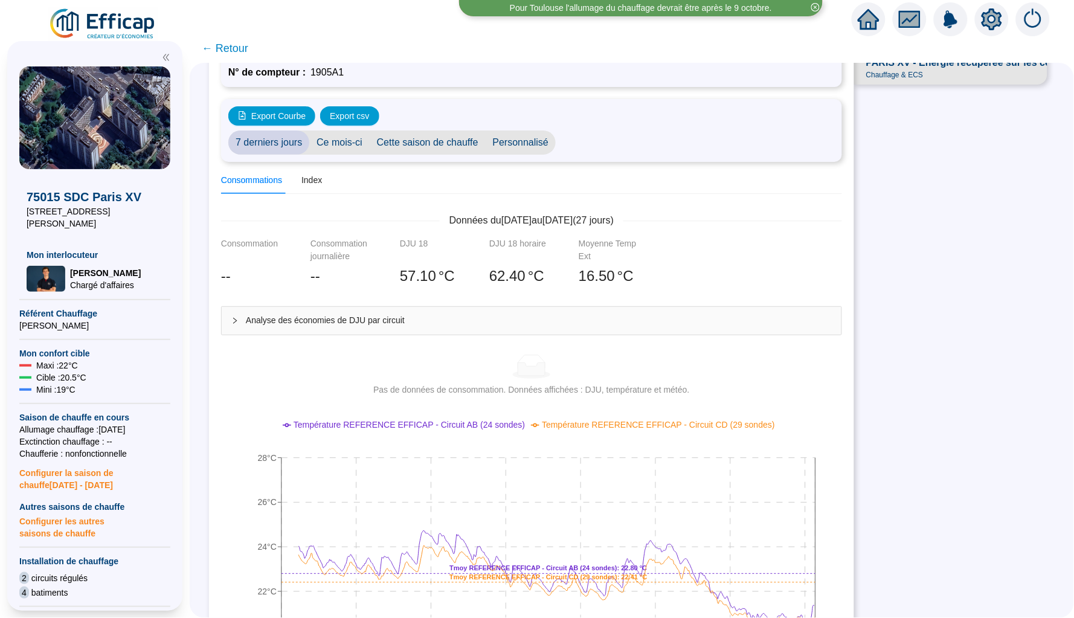
scroll to position [24, 0]
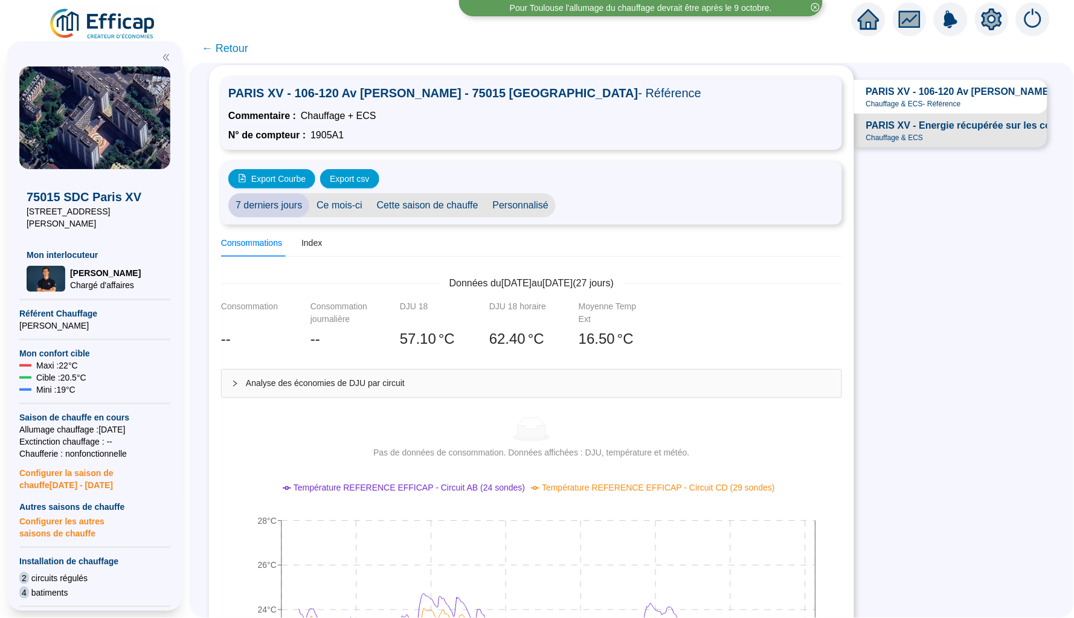
click at [229, 47] on span "← Retour" at bounding box center [225, 48] width 47 height 17
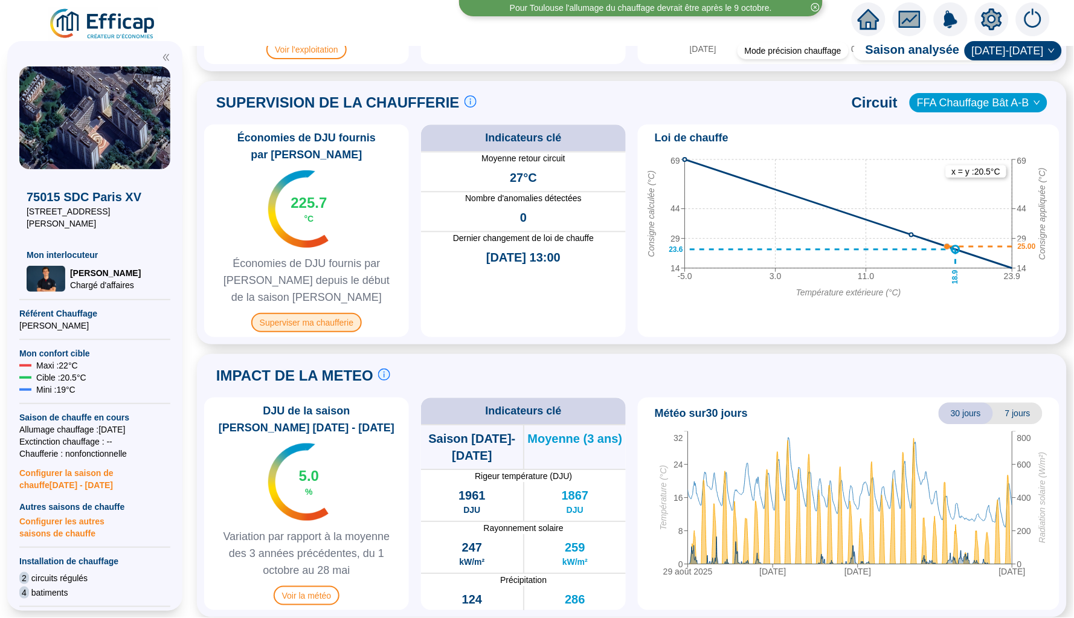
scroll to position [779, 0]
click at [313, 316] on span "Superviser ma chaufferie" at bounding box center [306, 322] width 111 height 19
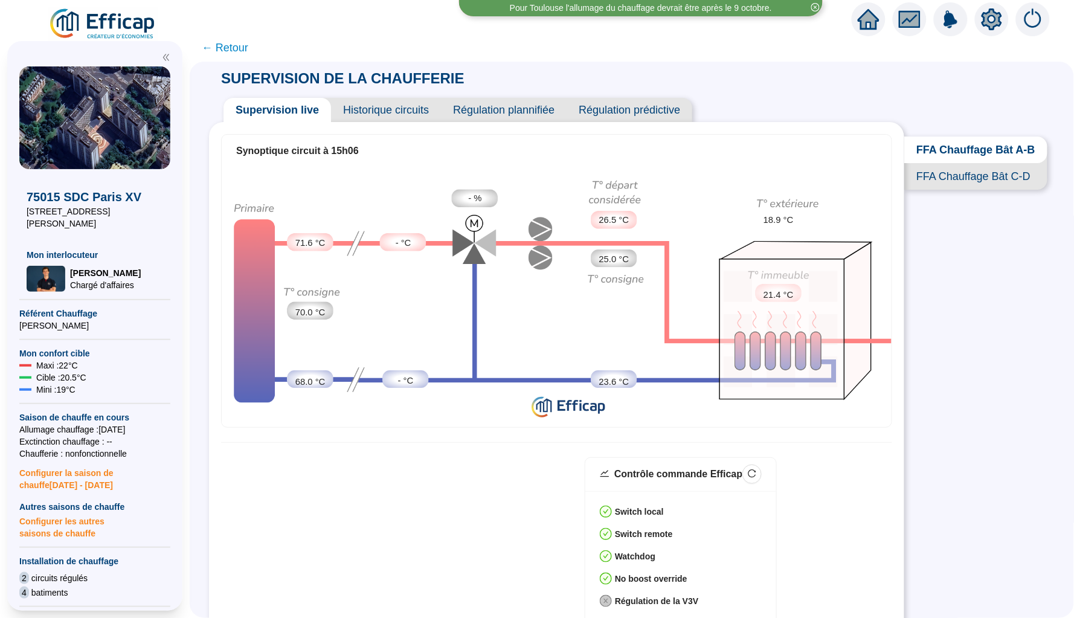
click at [415, 108] on span "Historique circuits" at bounding box center [386, 110] width 110 height 24
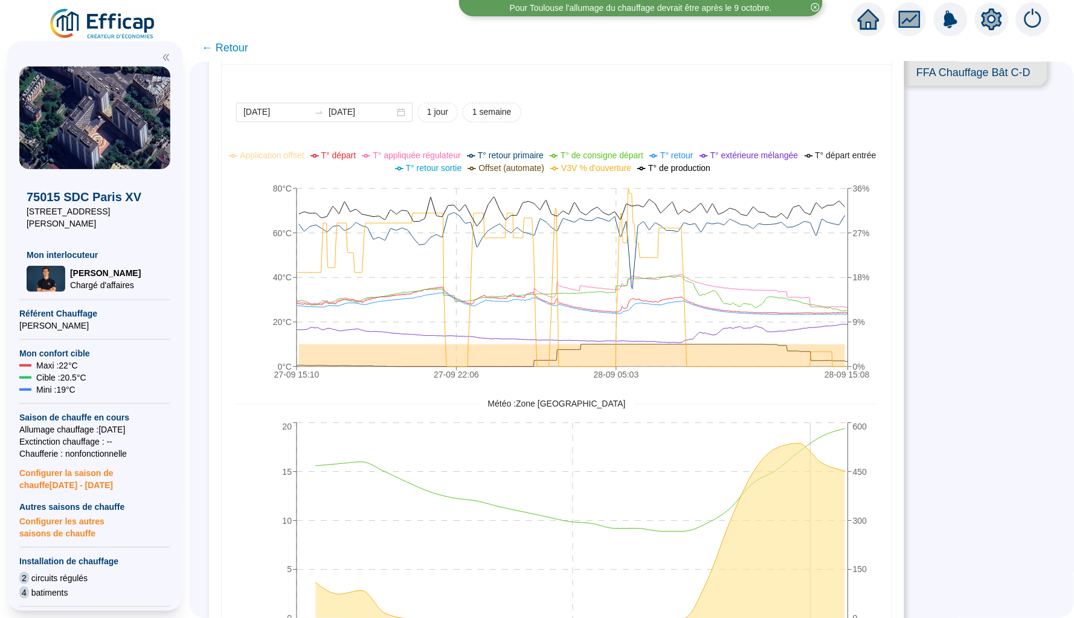
scroll to position [120, 0]
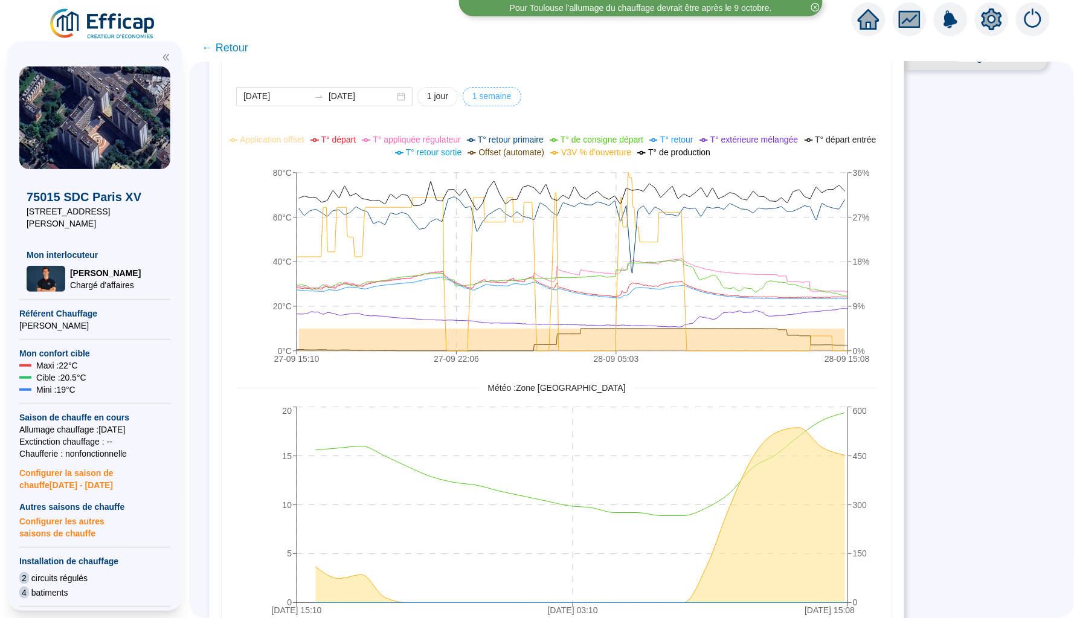
click at [498, 97] on span "1 semaine" at bounding box center [491, 96] width 39 height 13
type input "[DATE]"
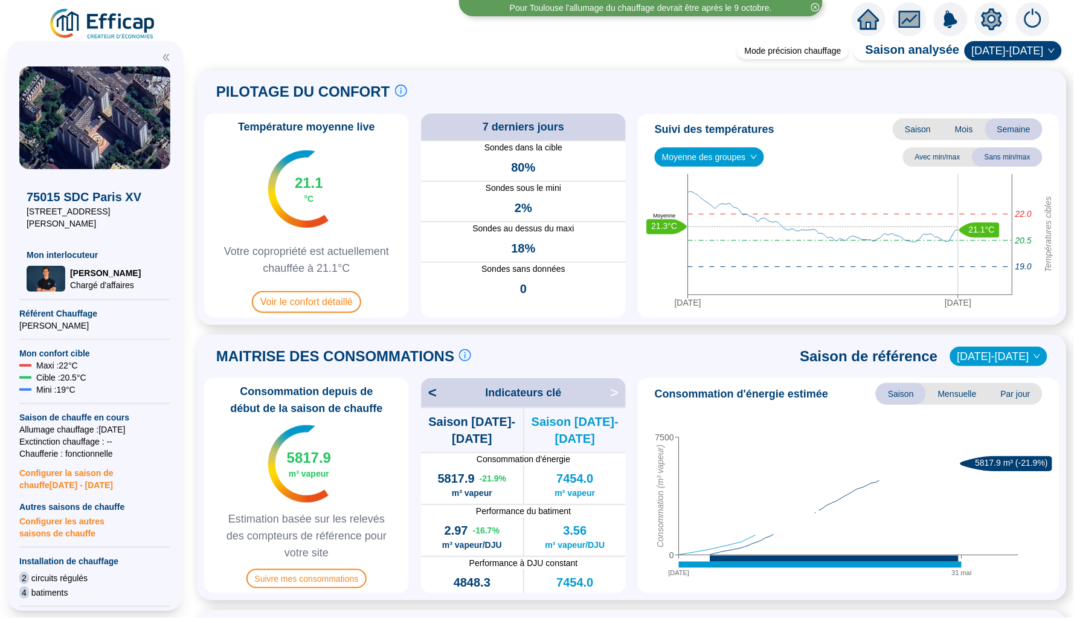
click at [744, 158] on span "Moyenne des groupes" at bounding box center [709, 157] width 95 height 18
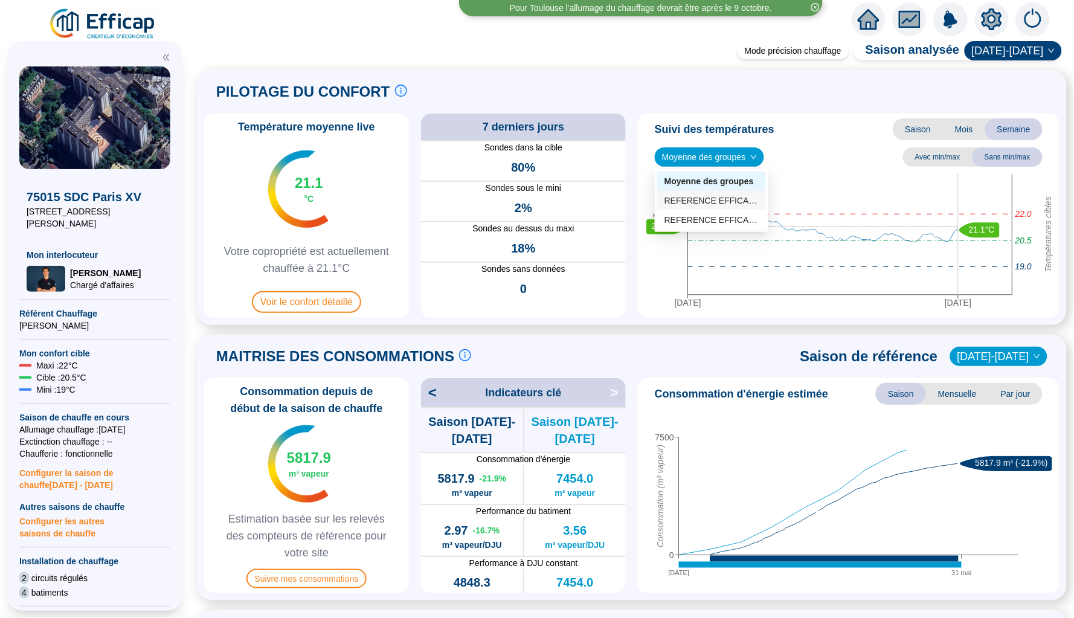
click at [738, 204] on div "REFERENCE EFFICAP - Circuit AB (24 sondes)" at bounding box center [711, 200] width 94 height 13
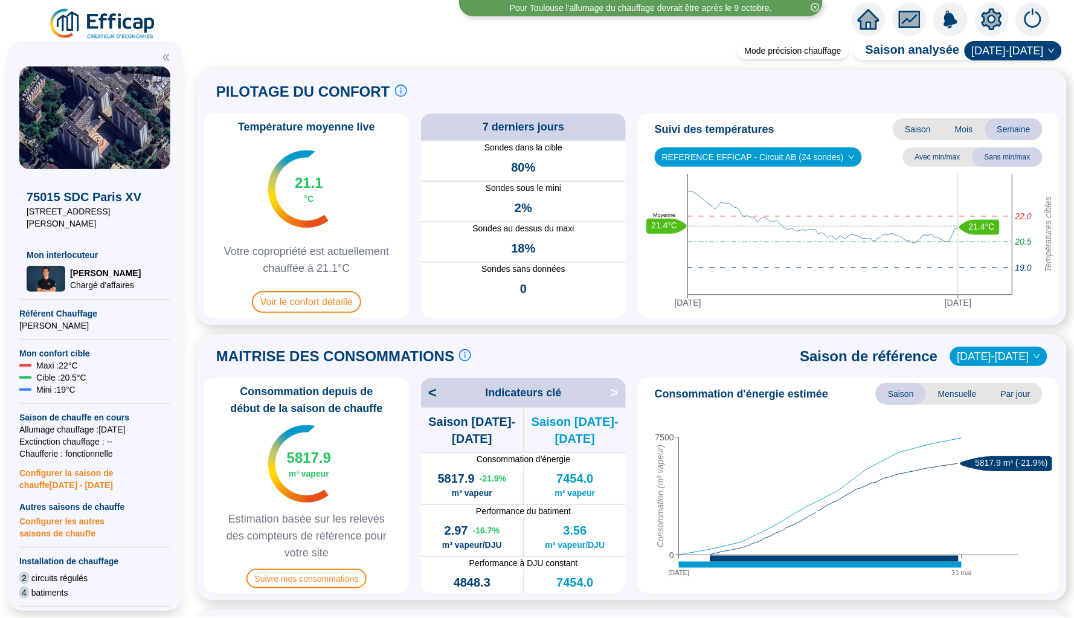
click at [748, 148] on span "REFERENCE EFFICAP - Circuit AB (24 sondes)" at bounding box center [758, 157] width 193 height 18
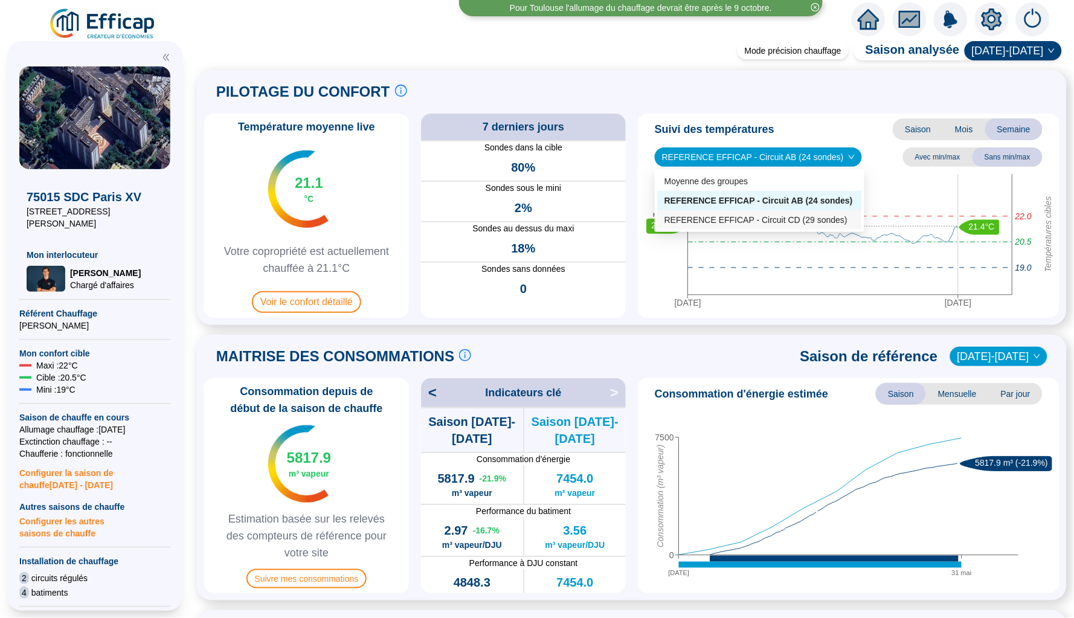
click at [728, 222] on div "REFERENCE EFFICAP - Circuit CD (29 sondes)" at bounding box center [759, 220] width 190 height 13
